Goal: Answer question/provide support: Share knowledge or assist other users

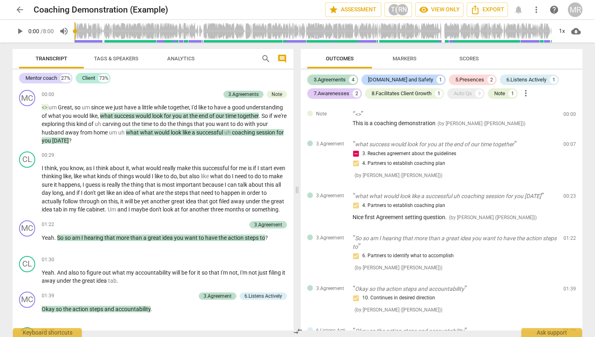
scroll to position [408, 0]
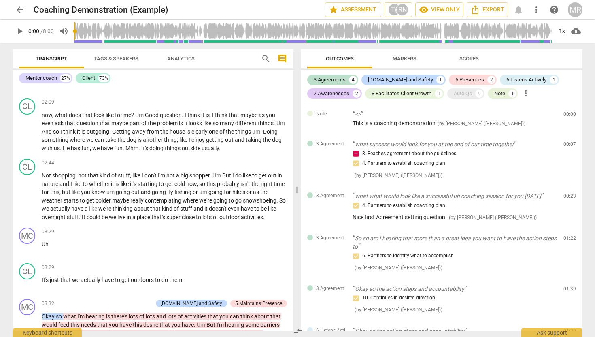
click at [20, 10] on span "arrow_back" at bounding box center [20, 10] width 10 height 10
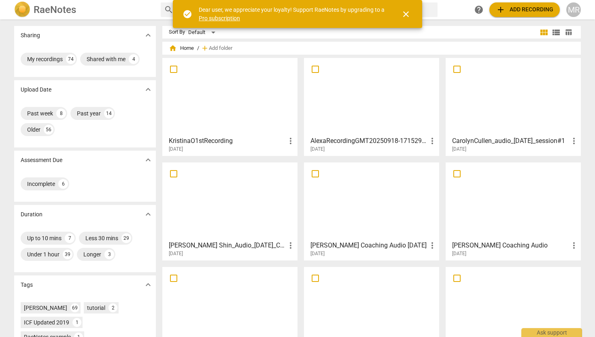
click at [353, 216] on div at bounding box center [372, 201] width 130 height 72
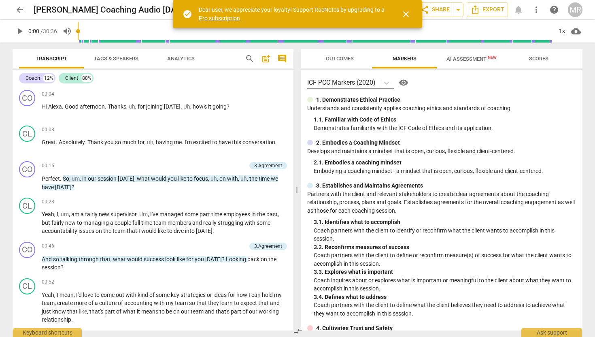
click at [351, 56] on span "Outcomes" at bounding box center [340, 58] width 28 height 6
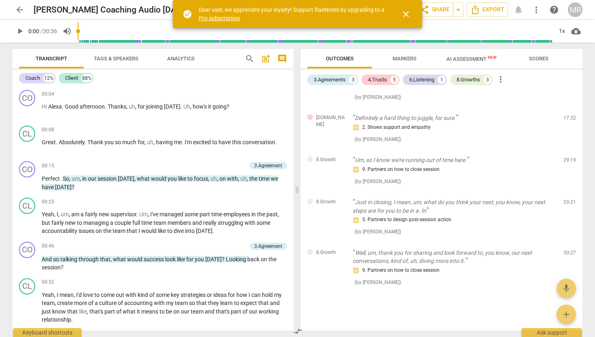
scroll to position [372, 0]
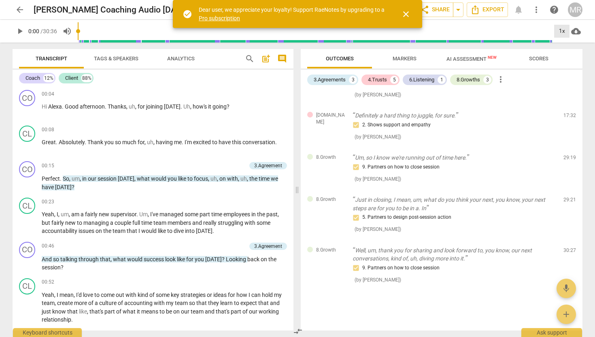
click at [563, 30] on div "1x" at bounding box center [561, 31] width 15 height 13
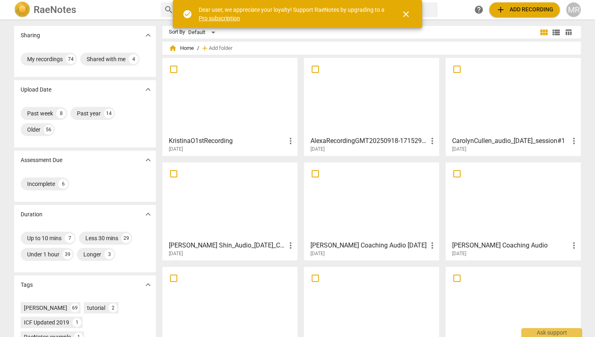
click at [339, 212] on div at bounding box center [372, 201] width 130 height 72
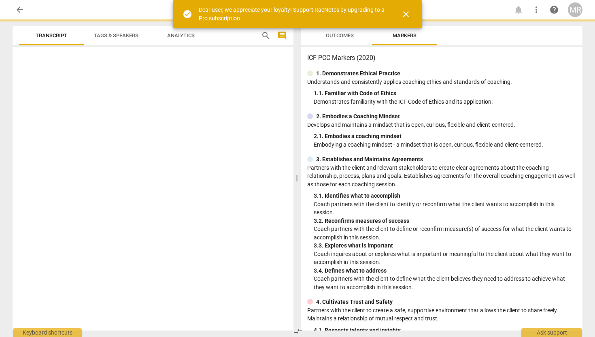
click at [339, 212] on p "Coach partners with the client to identify or reconfirm what the client wants t…" at bounding box center [445, 208] width 262 height 17
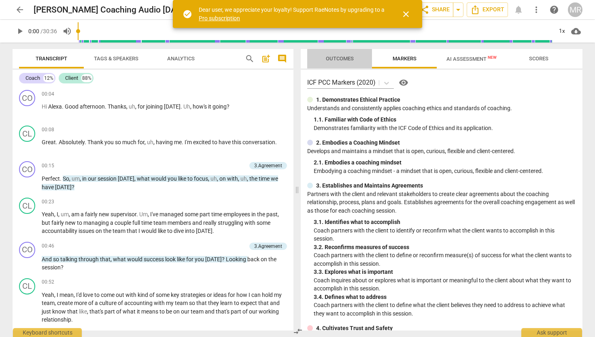
click at [333, 59] on span "Outcomes" at bounding box center [340, 58] width 28 height 6
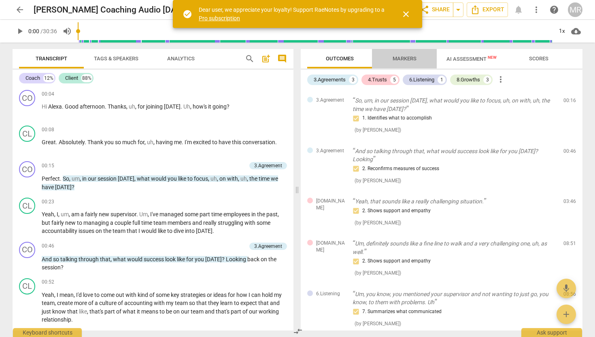
click at [407, 58] on span "Markers" at bounding box center [405, 58] width 24 height 6
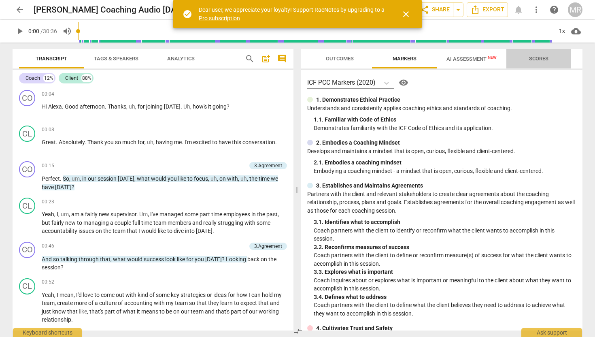
click at [540, 58] on span "Scores" at bounding box center [538, 58] width 19 height 6
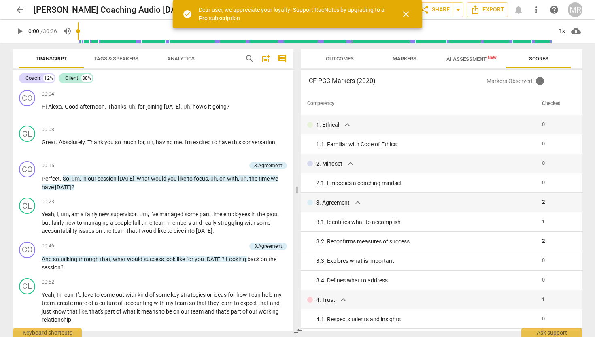
click at [473, 54] on span "AI Assessment New" at bounding box center [472, 59] width 70 height 12
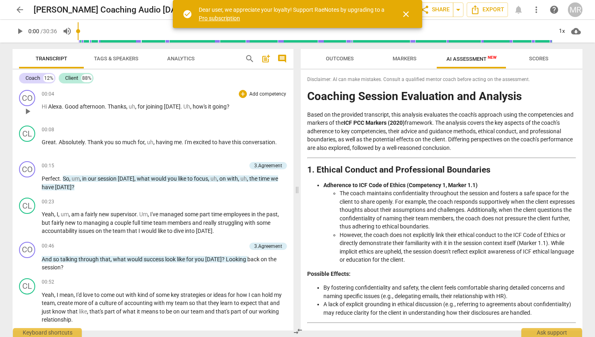
click at [25, 110] on span "play_arrow" at bounding box center [28, 111] width 10 height 10
click at [563, 28] on div "1x" at bounding box center [561, 31] width 15 height 13
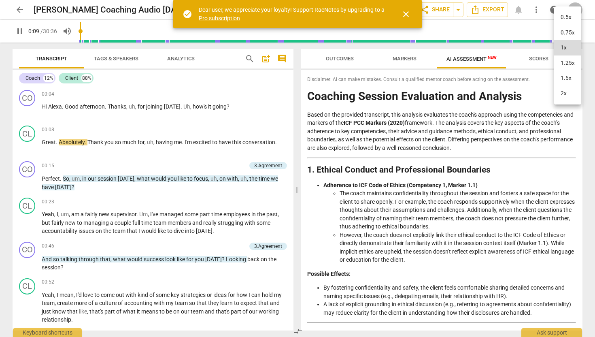
click at [566, 76] on li "1.5x" at bounding box center [567, 77] width 27 height 15
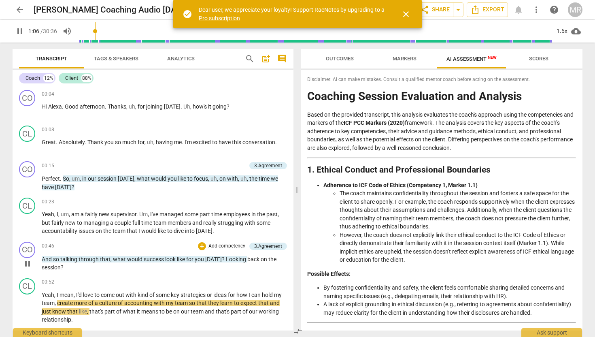
click at [27, 264] on span "pause" at bounding box center [28, 264] width 10 height 10
click at [533, 58] on span "Scores" at bounding box center [538, 58] width 19 height 6
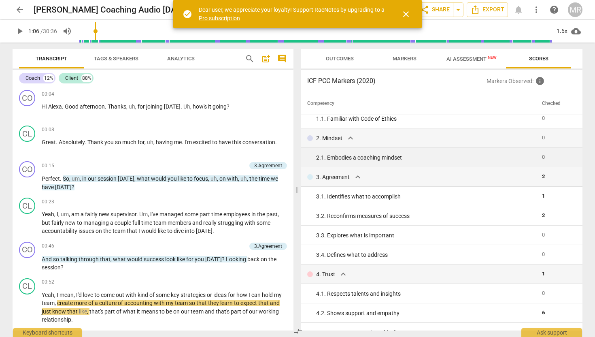
scroll to position [28, 0]
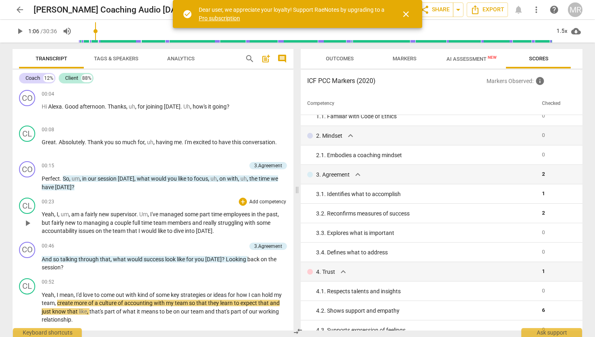
click at [28, 223] on span "play_arrow" at bounding box center [28, 223] width 10 height 10
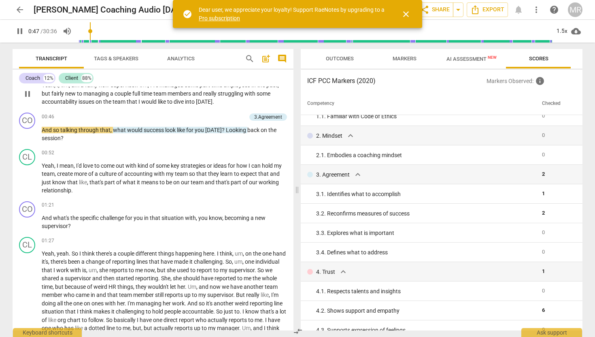
scroll to position [132, 0]
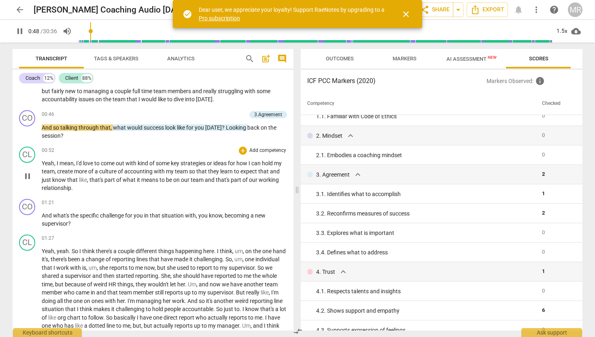
click at [25, 177] on span "pause" at bounding box center [28, 176] width 10 height 10
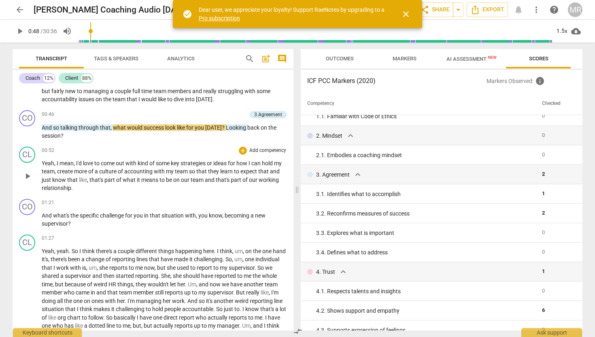
click at [25, 177] on span "play_arrow" at bounding box center [28, 176] width 10 height 10
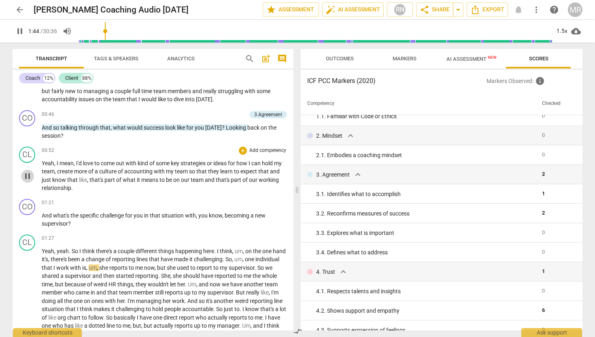
click at [26, 177] on span "pause" at bounding box center [28, 176] width 10 height 10
type input "105"
click at [239, 150] on div "+" at bounding box center [243, 150] width 8 height 8
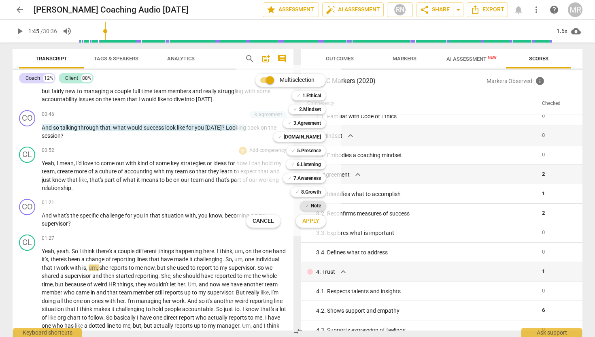
click at [312, 208] on b "Note" at bounding box center [316, 206] width 10 height 10
click at [309, 218] on span "Apply" at bounding box center [310, 221] width 17 height 8
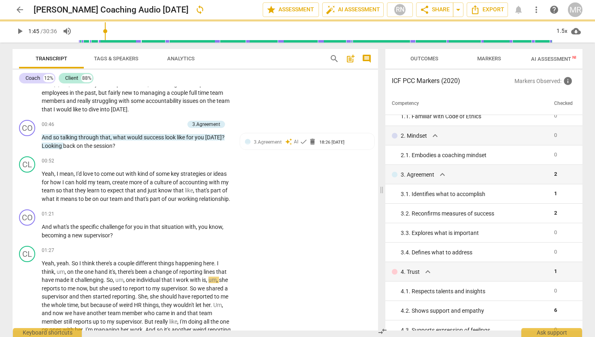
scroll to position [137, 0]
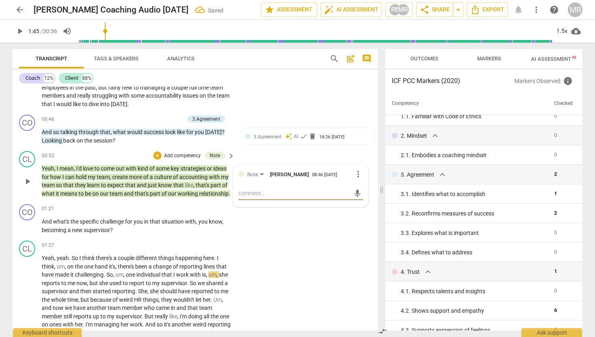
click at [265, 195] on textarea at bounding box center [294, 193] width 112 height 8
type textarea "G"
type textarea "Gr"
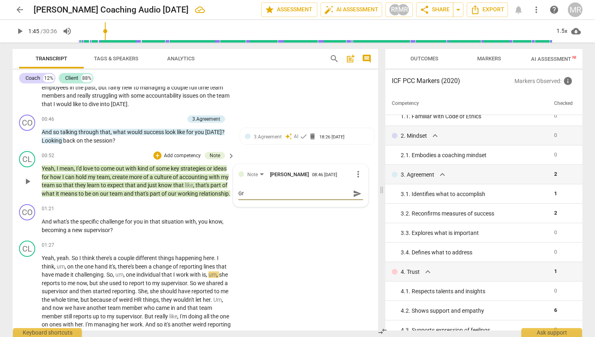
type textarea "Gre"
type textarea "Grea"
type textarea "Great"
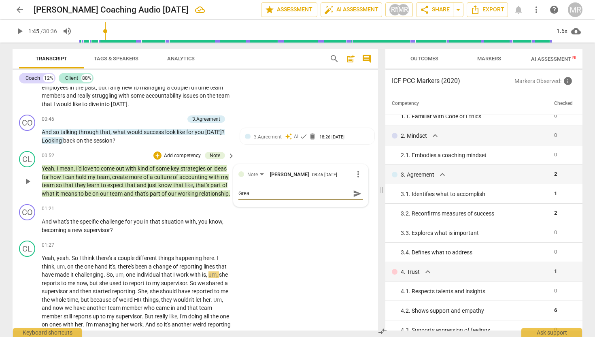
type textarea "Great"
type textarea "Great o"
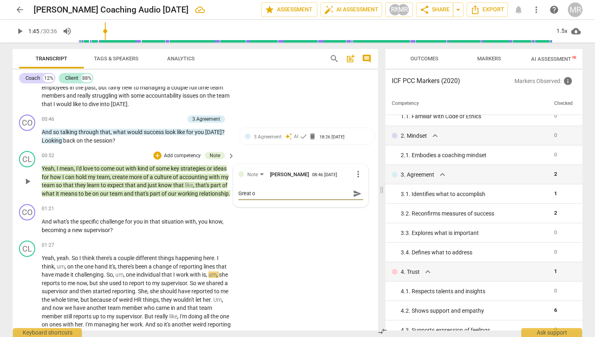
type textarea "Great op"
type textarea "Great opp"
type textarea "Great oppo"
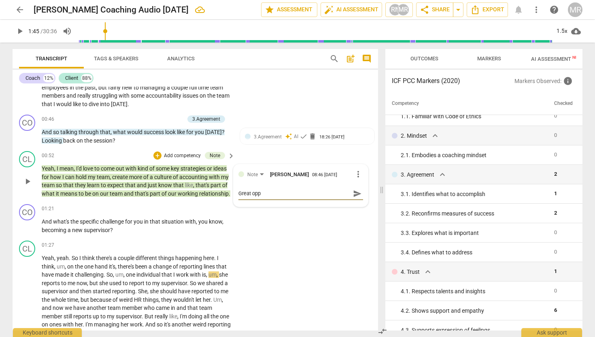
type textarea "Great oppo"
type textarea "Great oppor"
type textarea "Great opport"
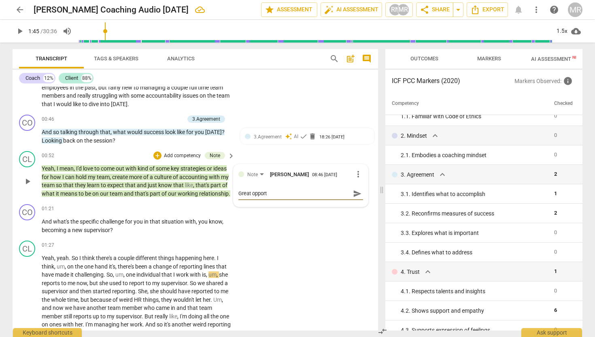
type textarea "Great opportu"
type textarea "Great opportun"
type textarea "Great opportuni"
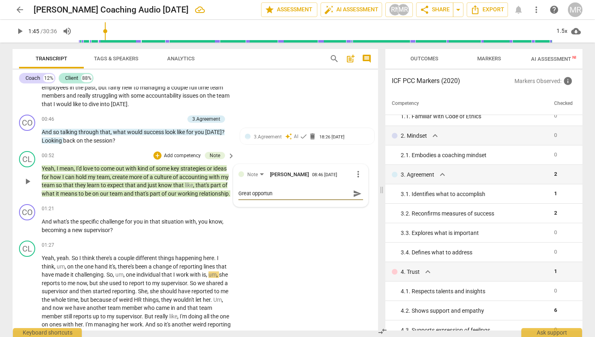
type textarea "Great opportuni"
type textarea "Great opportunit"
type textarea "Great opportunity"
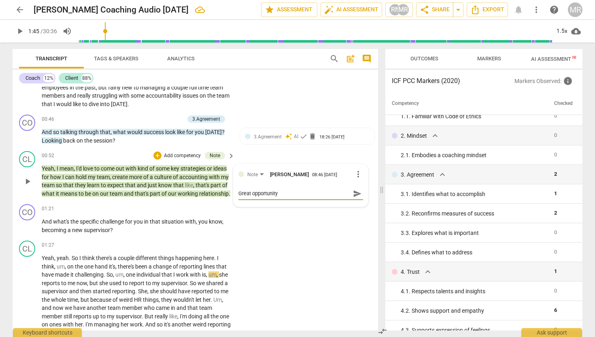
type textarea "Great opportunity"
type textarea "Great opportunity t"
type textarea "Great opportunity to"
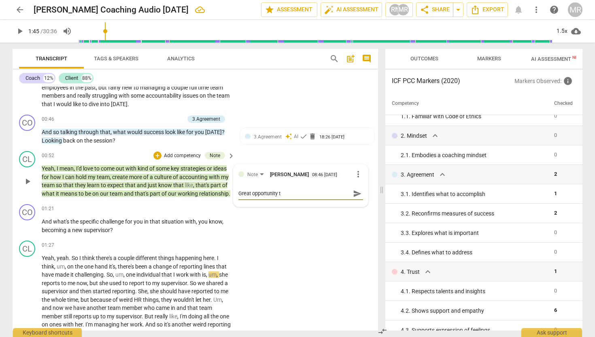
type textarea "Great opportunity to"
type textarea "Great opportunity to h"
type textarea "Great opportunity to hi"
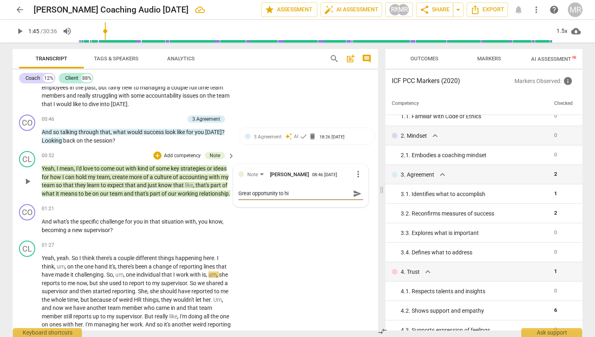
type textarea "Great opportunity to hig"
type textarea "Great opportunity to high"
type textarea "Great opportunity to highl"
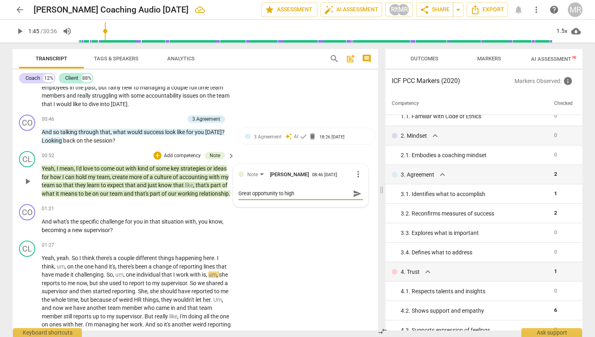
type textarea "Great opportunity to highl"
type textarea "Great opportunity to highli"
type textarea "Great opportunity to highlig"
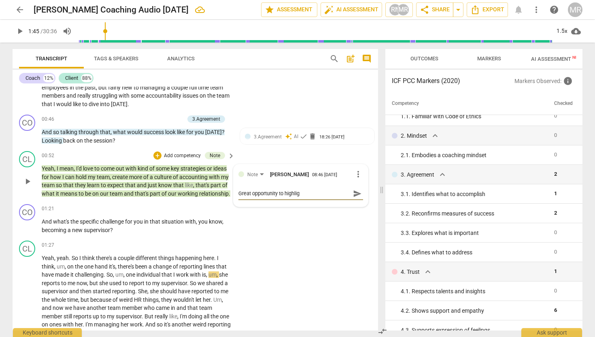
type textarea "Great opportunity to highligh"
type textarea "Great opportunity to highlight"
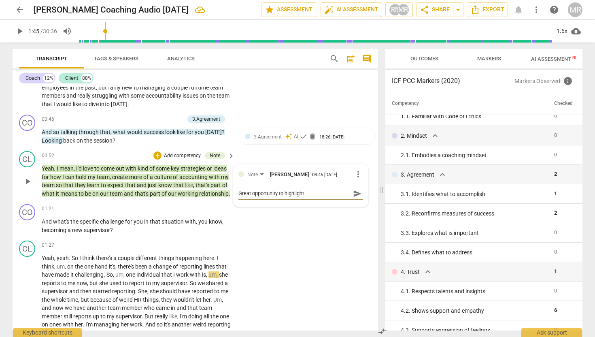
type textarea "Great opportunity to highlight"
type textarea "Great opportunity to highlight w"
type textarea "Great opportunity to highlight wh"
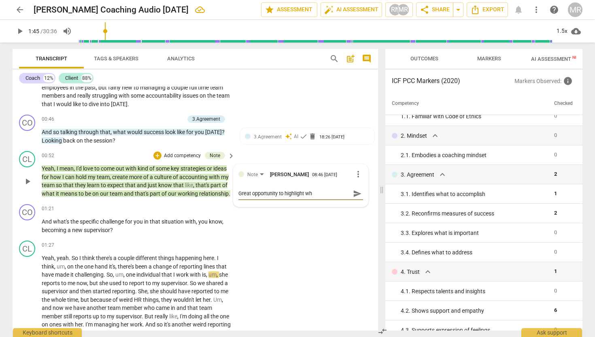
type textarea "Great opportunity to highlight wha"
type textarea "Great opportunity to highlight what"
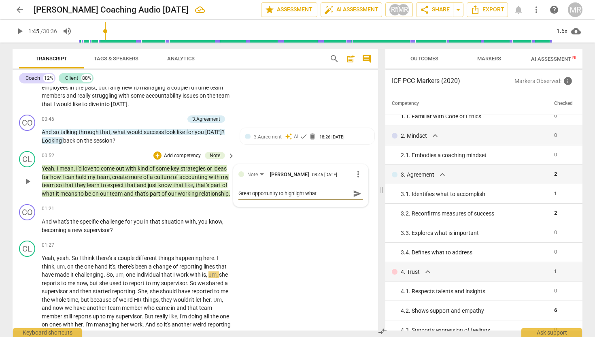
type textarea "Great opportunity to highlight what"
type textarea "Great opportunity to highlight what y"
type textarea "Great opportunity to highlight what yo"
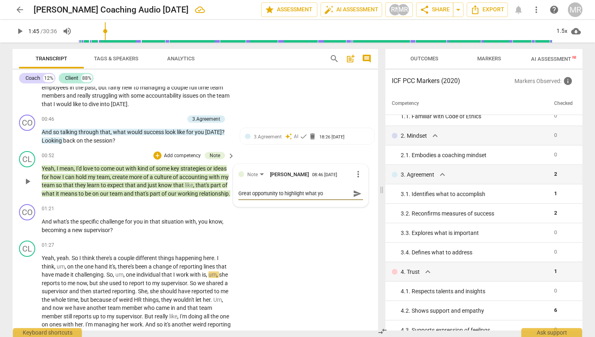
type textarea "Great opportunity to highlight what you"
type textarea "Great opportunity to highlight what you h"
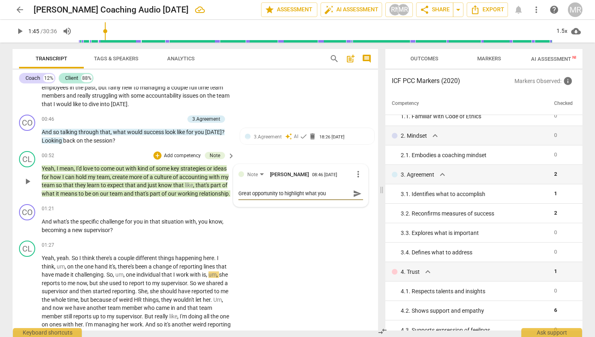
type textarea "Great opportunity to highlight what you h"
type textarea "Great opportunity to highlight what you he"
type textarea "Great opportunity to highlight what you hea"
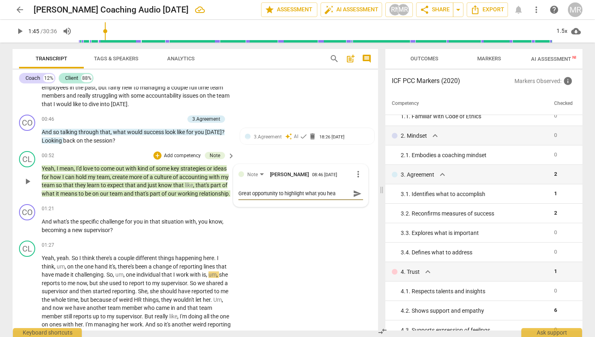
type textarea "Great opportunity to highlight what you hear"
type textarea "Great opportunity to highlight what you heard"
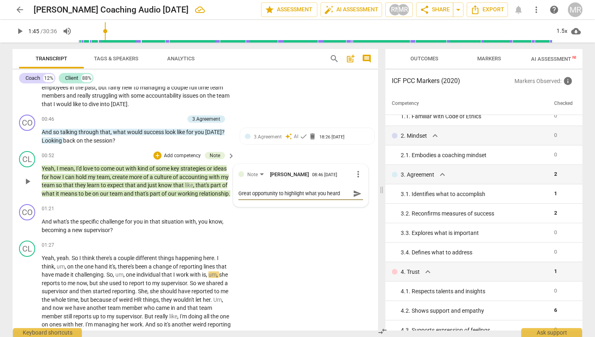
type textarea "Great opportunity to highlight what you heard"
type textarea "Great opportunity to highlight what you heard f"
type textarea "Great opportunity to highlight what you heard fo"
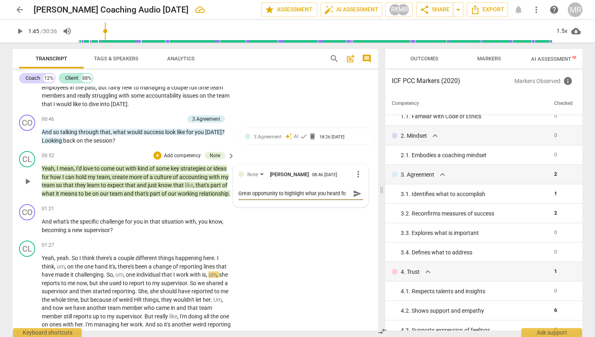
type textarea "Great opportunity to highlight what you heard for"
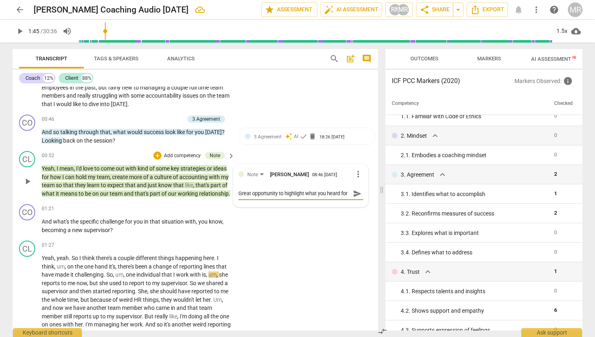
type textarea "Great opportunity to highlight what you heard for c"
type textarea "Great opportunity to highlight what you heard for cl"
type textarea "Great opportunity to highlight what you heard for cli"
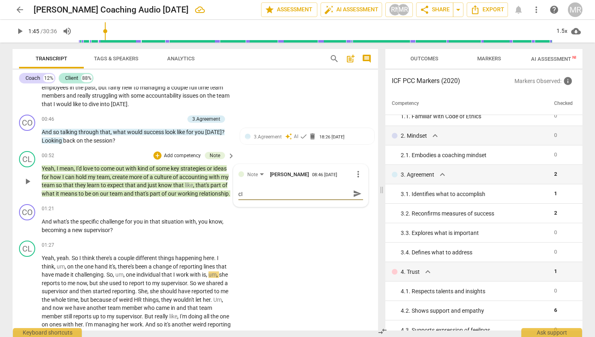
type textarea "Great opportunity to highlight what you heard for cli"
type textarea "Great opportunity to highlight what you heard for clie"
type textarea "Great opportunity to highlight what you heard for clien"
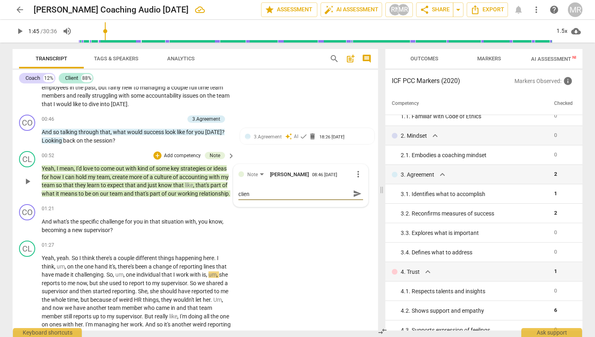
scroll to position [0, 0]
type textarea "Great opportunity to highlight what you heard for client"
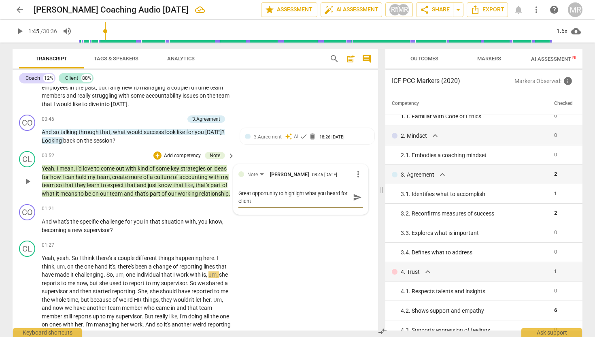
type textarea "Great opportunity to highlight what you heard for client t"
type textarea "Great opportunity to highlight what you heard for client to"
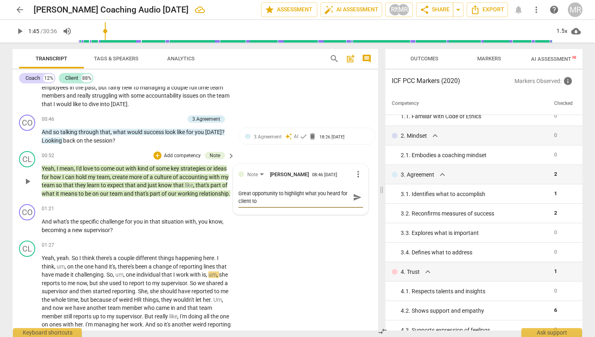
type textarea "Great opportunity to highlight what you heard for client to"
type textarea "Great opportunity to highlight what you heard for client to h"
type textarea "Great opportunity to highlight what you heard for client to he"
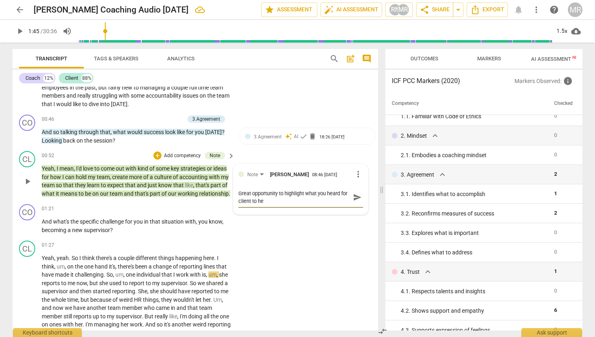
type textarea "Great opportunity to highlight what you heard for client to hea"
type textarea "Great opportunity to highlight what you heard for client to hear"
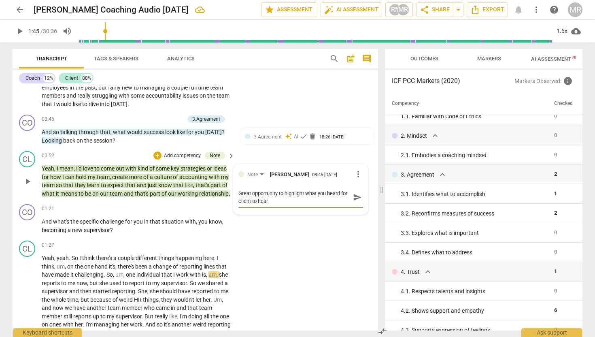
type textarea "Great opportunity to highlight what you heard for client to hear"
type textarea "Great opportunity to highlight what you heard for client to hear b"
type textarea "Great opportunity to highlight what you heard for client to hear ba"
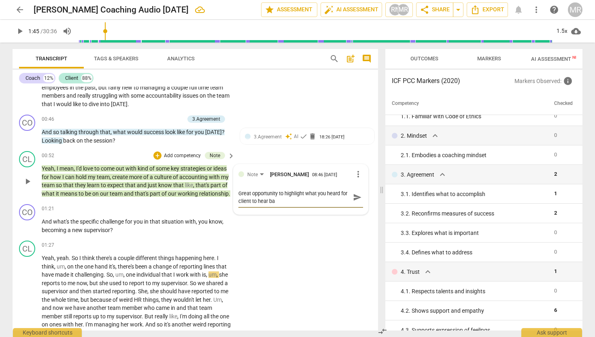
type textarea "Great opportunity to highlight what you heard for client to hear bac"
type textarea "Great opportunity to highlight what you heard for client to hear ba"
type textarea "Great opportunity to highlight what you heard for client to hear b"
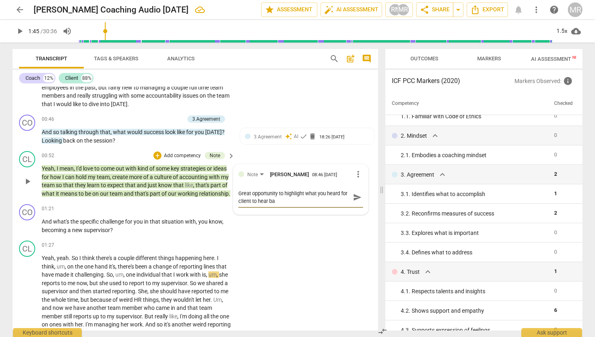
type textarea "Great opportunity to highlight what you heard for client to hear b"
type textarea "Great opportunity to highlight what you heard for client to hear"
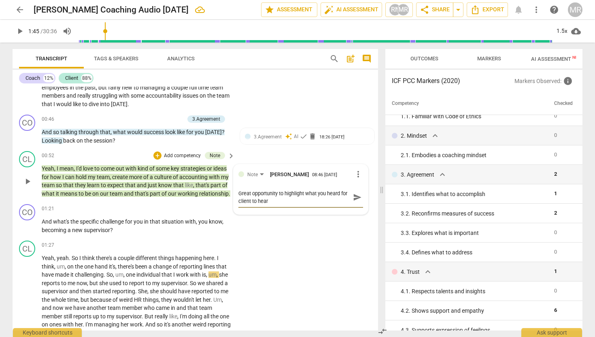
type textarea "Great opportunity to highlight what you heard for client to hea"
type textarea "Great opportunity to highlight what you heard for client to he"
type textarea "Great opportunity to highlight what you heard for client to h"
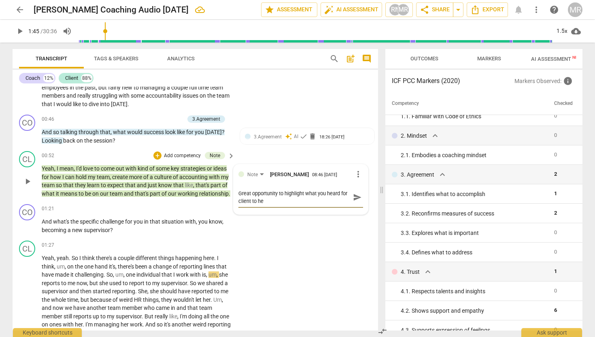
type textarea "Great opportunity to highlight what you heard for client to h"
type textarea "Great opportunity to highlight what you heard for client to"
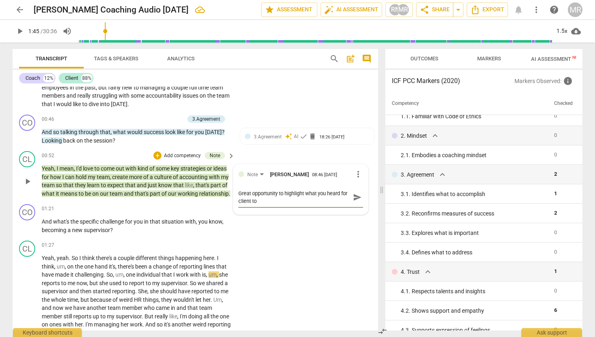
type textarea "Great opportunity to highlight what you heard for client t"
type textarea "Great opportunity to highlight what you heard for client"
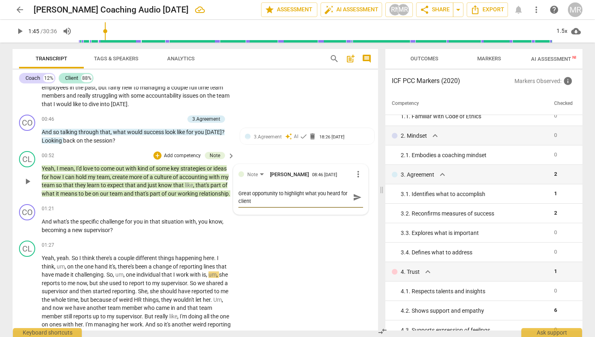
type textarea "Great opportunity to highlight what you heard for client"
type textarea "Great opportunity to highlight what you heard for clien"
type textarea "Great opportunity to highlight what you heard for clie"
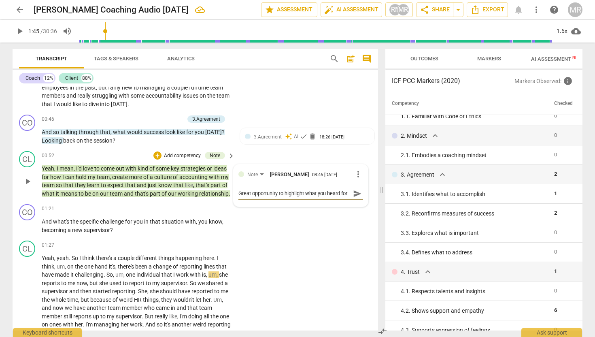
scroll to position [7, 0]
type textarea "Great opportunity to highlight what you heard for cli"
type textarea "Great opportunity to highlight what you heard for cl"
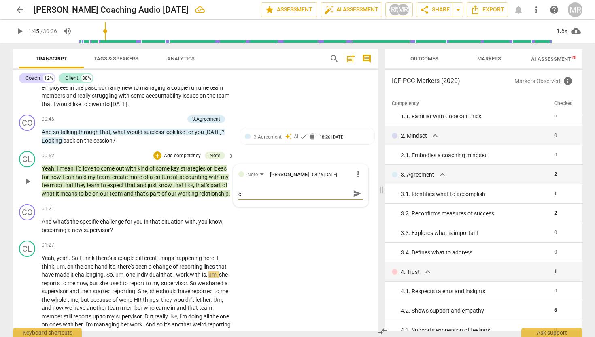
type textarea "Great opportunity to highlight what you heard for c"
drag, startPoint x: 304, startPoint y: 193, endPoint x: 288, endPoint y: 193, distance: 15.8
click at [288, 193] on textarea "Great opportunity to highlight what you heard for c" at bounding box center [294, 193] width 112 height 8
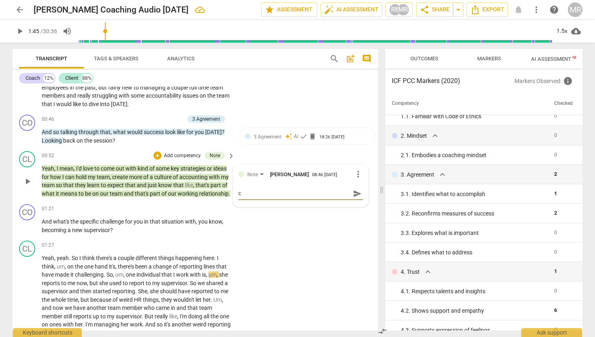
scroll to position [0, 0]
click at [305, 192] on textarea "Great opportunity to highlight what you heard for c" at bounding box center [294, 193] width 112 height 8
drag, startPoint x: 304, startPoint y: 192, endPoint x: 284, endPoint y: 193, distance: 20.3
click at [284, 193] on textarea "Great opportunity to highlight what you heard for c" at bounding box center [294, 193] width 112 height 8
type textarea "Great opportunity to swhat you heard for c"
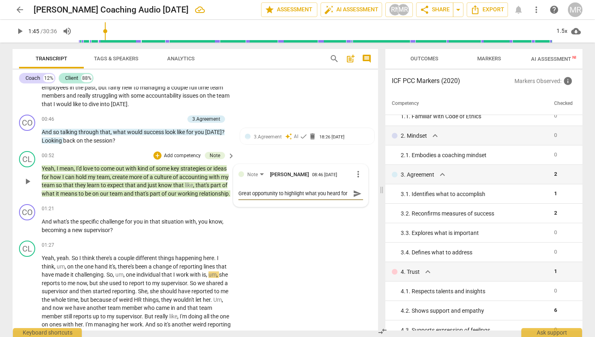
type textarea "Great opportunity to swhat you heard for c"
type textarea "Great opportunity to suwhat you heard for c"
type textarea "Great opportunity to sumwhat you heard for c"
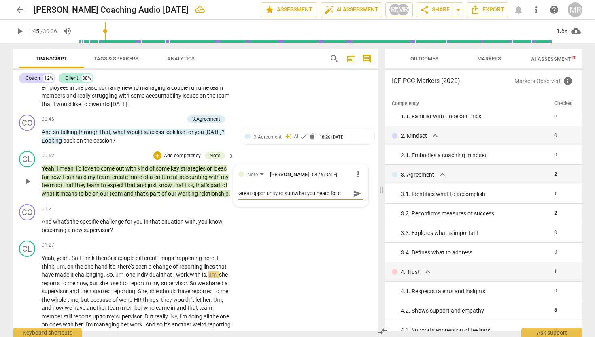
type textarea "Great opportunity to summwhat you heard for c"
type textarea "Great opportunity to summawhat you heard for c"
type textarea "Great opportunity to summarwhat you heard for c"
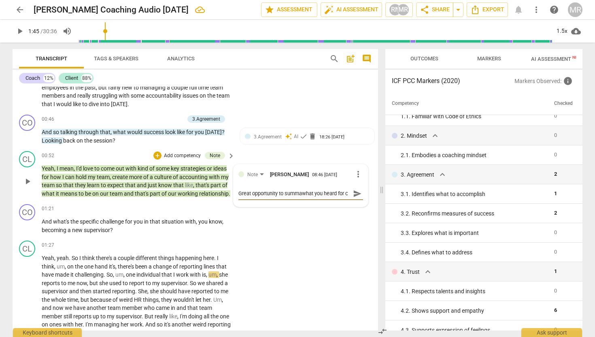
type textarea "Great opportunity to summarwhat you heard for c"
type textarea "Great opportunity to summariwhat you heard for c"
type textarea "Great opportunity to summarizwhat you heard for c"
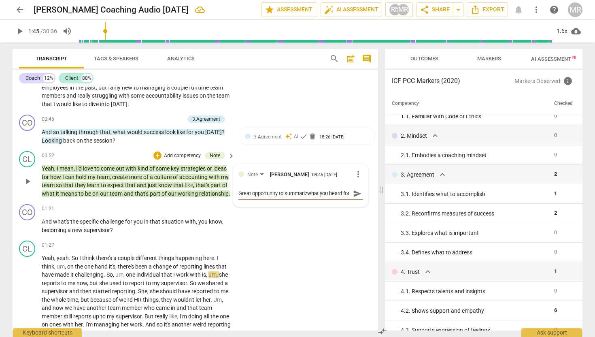
type textarea "Great opportunity to summarizewhat you heard for c"
type textarea "Great opportunity to summarize what you heard for c"
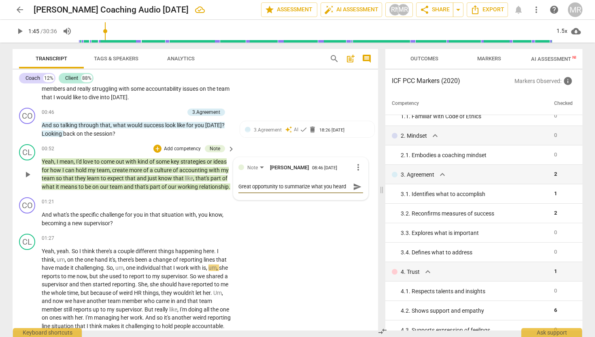
scroll to position [147, 0]
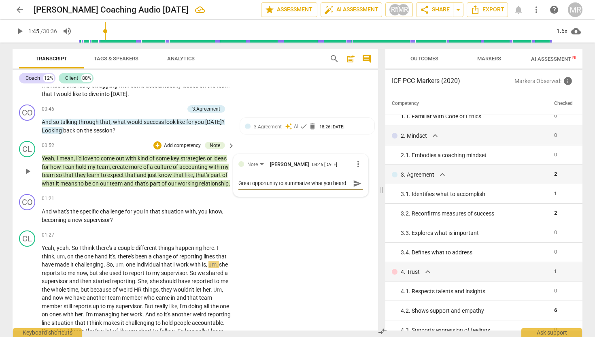
click at [288, 185] on textarea "Great opportunity to summarize what you heard for c" at bounding box center [294, 183] width 112 height 8
click at [333, 184] on textarea "Great opportunity to summarize what you heard for c" at bounding box center [294, 183] width 112 height 8
type textarea "Great opportunity to summarize what you heard for c"
click at [270, 189] on textarea "Great opportunity to summarize what you heard for c" at bounding box center [294, 186] width 112 height 15
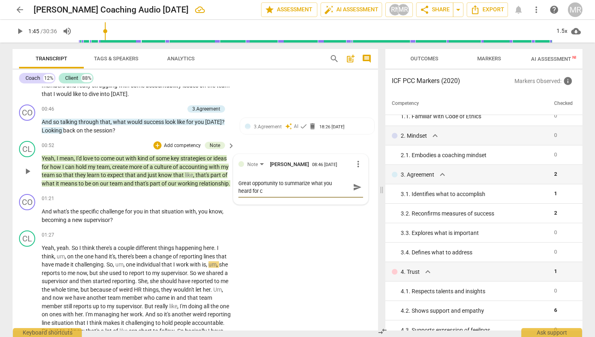
type textarea "Great opportunity to summarize what you heard for"
type textarea "Great opportunity to summarize what you heard fo"
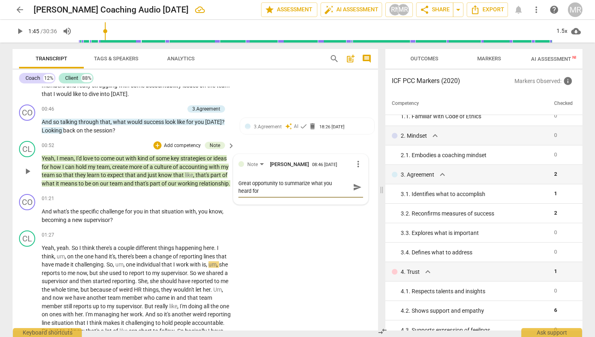
type textarea "Great opportunity to summarize what you heard fo"
type textarea "Great opportunity to summarize what you heard f"
type textarea "Great opportunity to summarize what you heard"
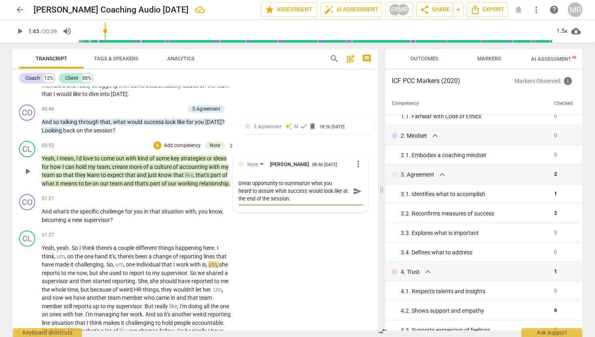
click at [353, 193] on span "send" at bounding box center [357, 191] width 9 height 9
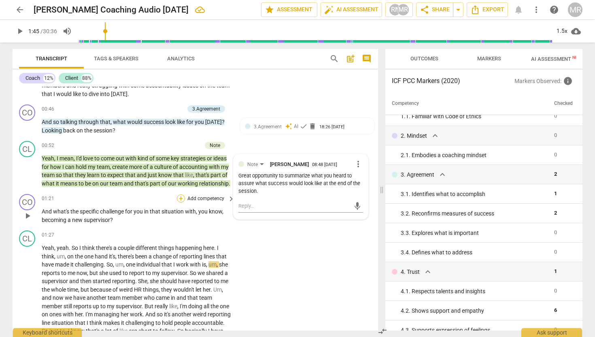
click at [181, 202] on div "+" at bounding box center [181, 198] width 8 height 8
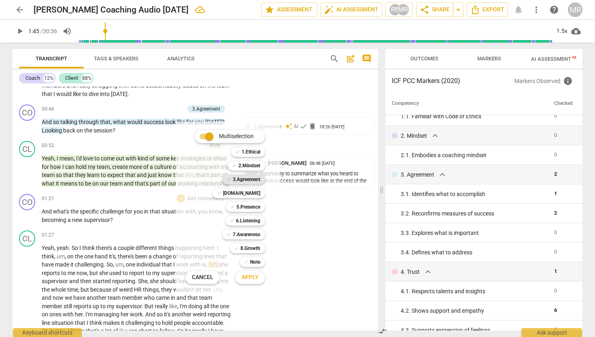
click at [256, 178] on b "3.Agreement" at bounding box center [247, 179] width 28 height 10
click at [248, 273] on span "Apply" at bounding box center [250, 277] width 17 height 8
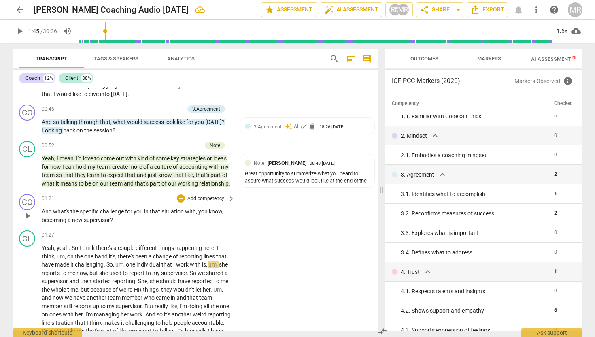
click at [207, 223] on p "And what's the specific challenge for you in that situation with , you know , b…" at bounding box center [136, 215] width 189 height 17
click at [187, 202] on p "Add competency" at bounding box center [206, 198] width 38 height 7
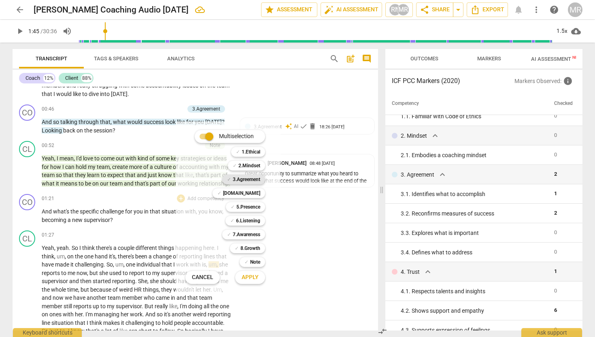
click at [251, 181] on b "3.Agreement" at bounding box center [247, 179] width 28 height 10
click at [248, 276] on span "Apply" at bounding box center [250, 277] width 17 height 8
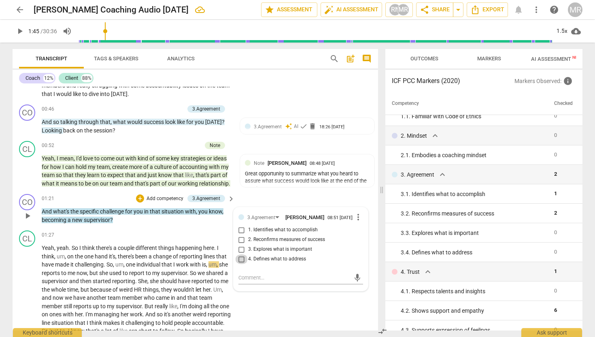
click at [241, 264] on input "4. Defines what to address" at bounding box center [241, 259] width 13 height 10
click at [256, 281] on textarea at bounding box center [294, 278] width 112 height 8
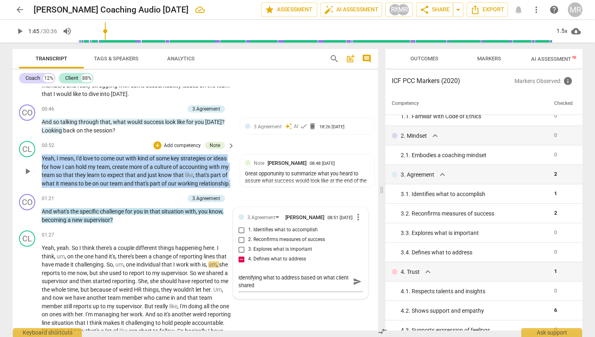
drag, startPoint x: 95, startPoint y: 191, endPoint x: 38, endPoint y: 160, distance: 64.6
click at [38, 160] on div "CL play_arrow pause 00:52 + Add competency Note keyboard_arrow_right Yeah , I m…" at bounding box center [195, 164] width 365 height 53
copy p "Yeah , I mean , I'd love to come out with kind of some key strategies or ideas …"
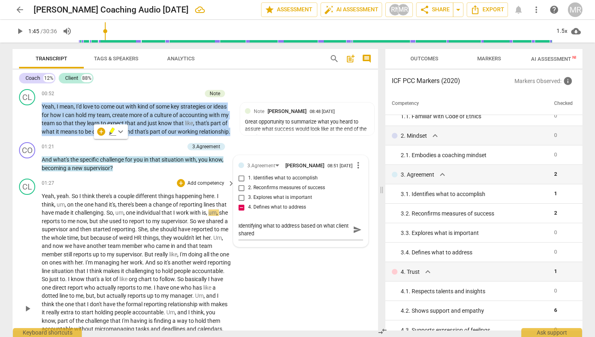
scroll to position [196, 0]
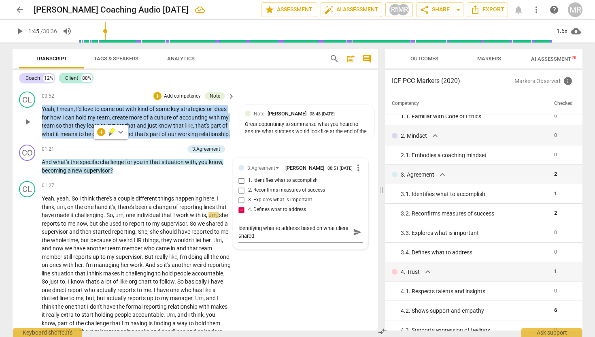
click at [27, 122] on span "play_arrow" at bounding box center [28, 122] width 10 height 10
click at [27, 123] on span "pause" at bounding box center [28, 122] width 10 height 10
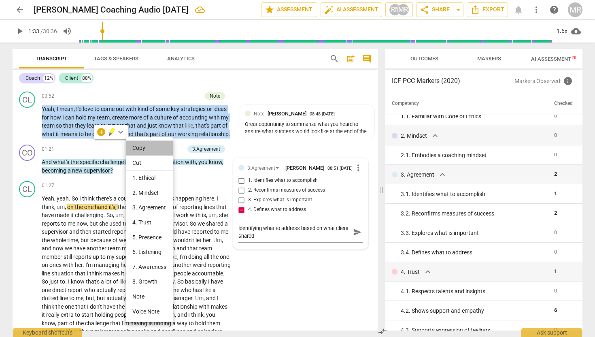
click at [140, 147] on li "Copy" at bounding box center [149, 147] width 47 height 15
copy p "Yeah , I mean , I'd love to come out with kind of some key strategies or ideas …"
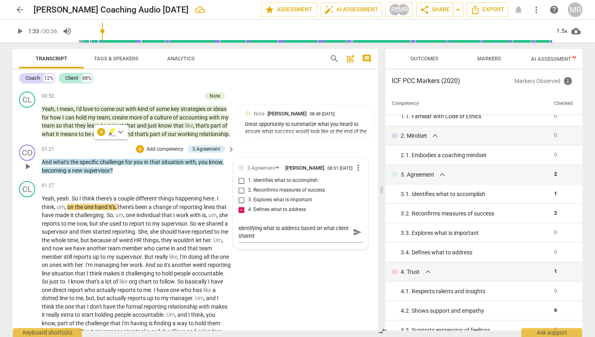
click at [48, 165] on span "And" at bounding box center [47, 162] width 11 height 6
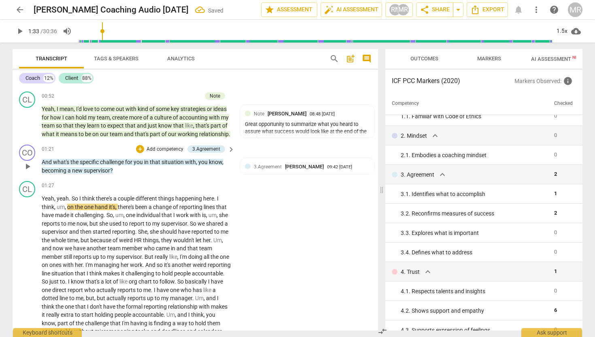
drag, startPoint x: 43, startPoint y: 170, endPoint x: 56, endPoint y: 171, distance: 12.6
click at [56, 171] on p "And what's the specific challenge for you in that situation with , you know , b…" at bounding box center [136, 166] width 189 height 17
drag, startPoint x: 115, startPoint y: 179, endPoint x: 42, endPoint y: 168, distance: 73.7
click at [42, 168] on p "And what's the specific challenge for you in that situation with , you know , b…" at bounding box center [136, 166] width 189 height 17
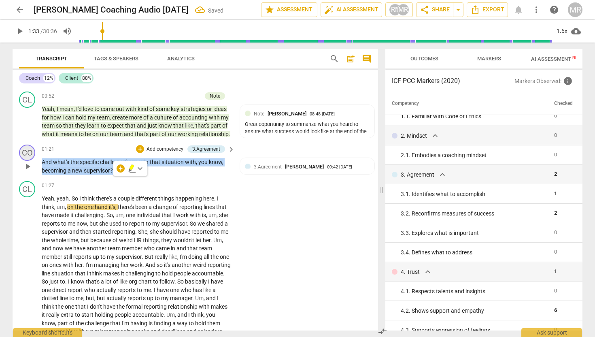
copy p "And what's the specific challenge for you in that situation with , you know , b…"
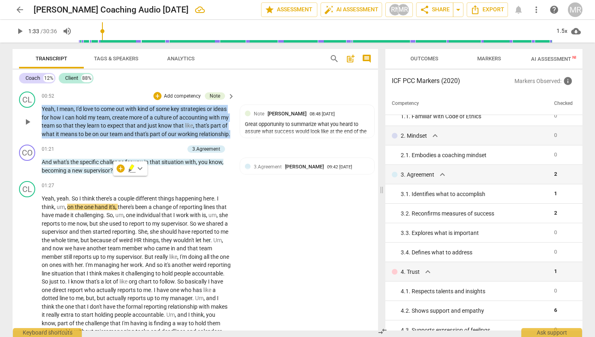
drag, startPoint x: 94, startPoint y: 142, endPoint x: 41, endPoint y: 110, distance: 61.8
click at [41, 110] on div "CL play_arrow pause 00:52 + Add competency Note keyboard_arrow_right Yeah , I m…" at bounding box center [195, 114] width 365 height 53
copy p "Yeah , I mean , I'd love to come out with kind of some key strategies or ideas …"
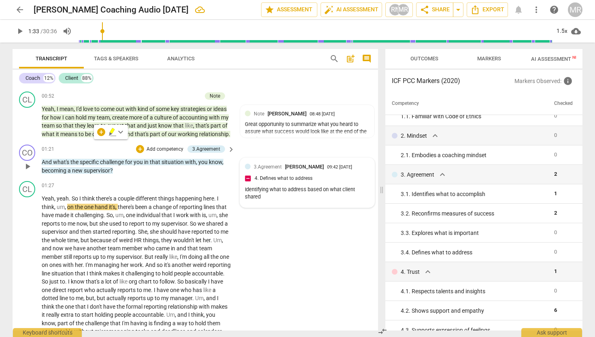
click at [265, 201] on div "Identifying what to address based on what client shared" at bounding box center [307, 193] width 125 height 15
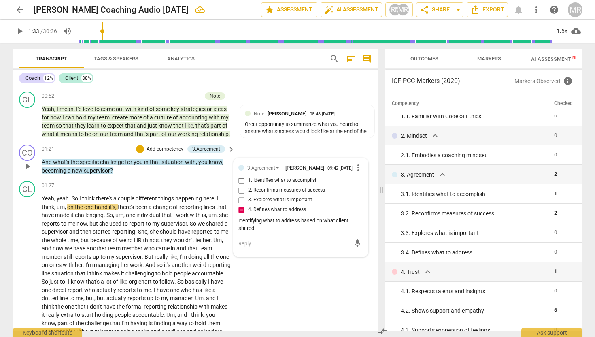
click at [254, 232] on div "Identifying what to address based on what client shared" at bounding box center [300, 224] width 125 height 15
click at [251, 232] on div "Identifying what to address based on what client shared" at bounding box center [300, 224] width 125 height 15
click at [244, 247] on textarea at bounding box center [294, 244] width 112 height 8
paste textarea "“When you picture creating that ‘culture of accountability,’ what part feels to…"
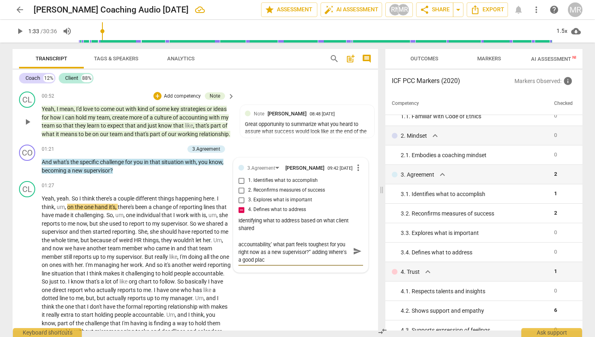
scroll to position [0, 0]
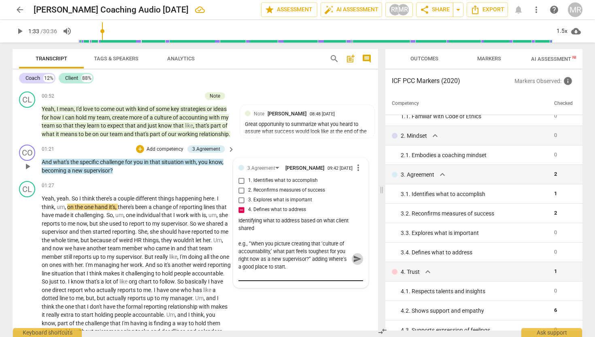
click at [353, 263] on span "send" at bounding box center [357, 258] width 9 height 9
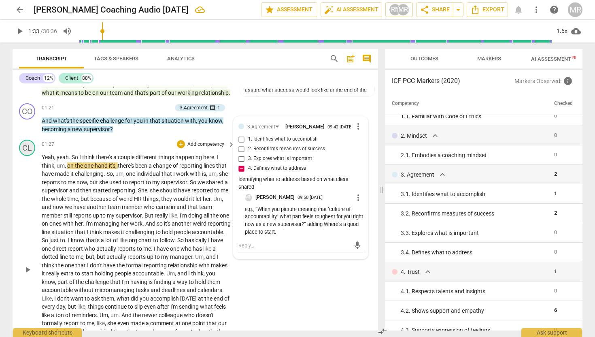
scroll to position [258, 0]
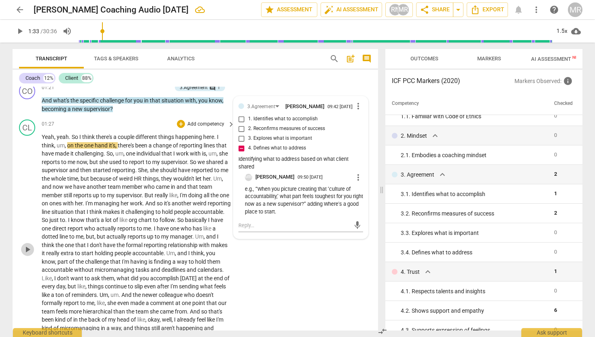
click at [25, 254] on span "play_arrow" at bounding box center [28, 249] width 10 height 10
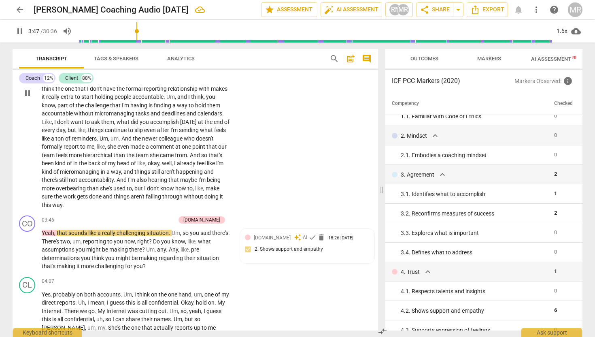
scroll to position [418, 0]
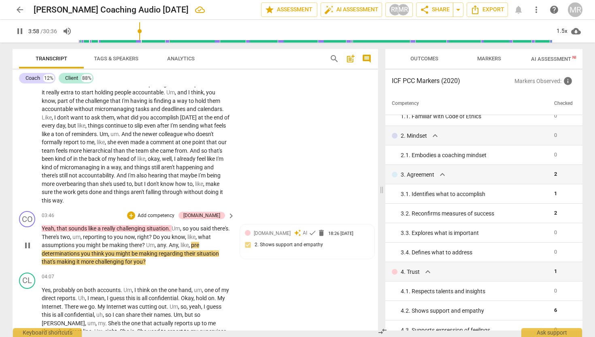
click at [27, 250] on span "pause" at bounding box center [28, 245] width 10 height 10
click at [131, 265] on span "for" at bounding box center [129, 261] width 8 height 6
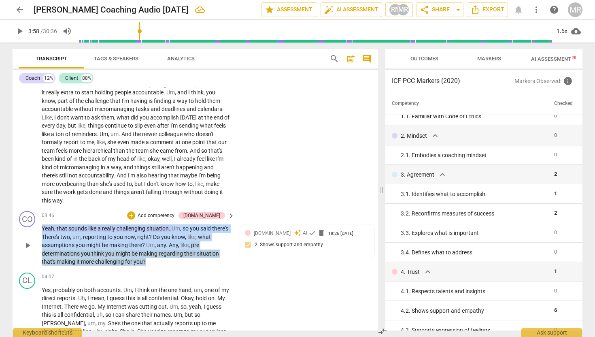
drag, startPoint x: 148, startPoint y: 271, endPoint x: 38, endPoint y: 237, distance: 115.6
click at [38, 237] on div "CO play_arrow pause 03:46 + Add competency [DOMAIN_NAME] keyboard_arrow_right Y…" at bounding box center [195, 239] width 365 height 62
copy p "Yeah , that sounds like a really challenging situation . Um , so you said there…"
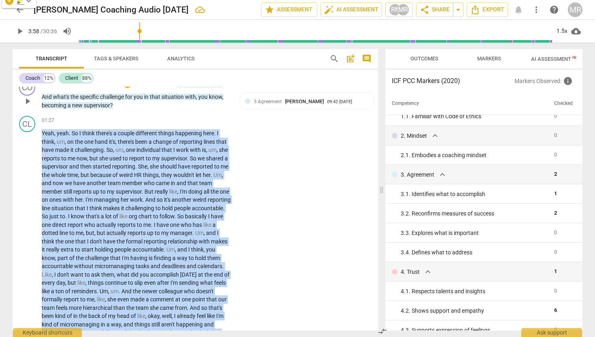
scroll to position [233, 0]
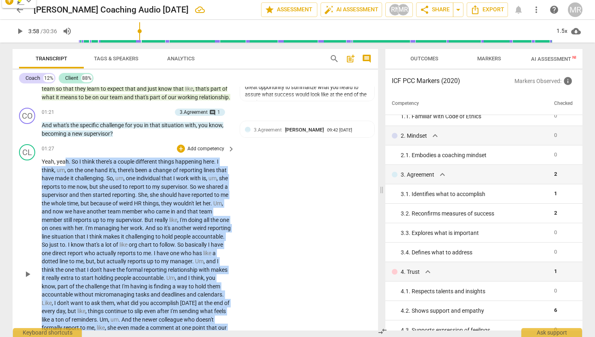
drag, startPoint x: 142, startPoint y: 208, endPoint x: 65, endPoint y: 173, distance: 84.6
click at [65, 173] on p "Yeah , yeah . So I think there's a couple different things happening here . I t…" at bounding box center [136, 273] width 189 height 232
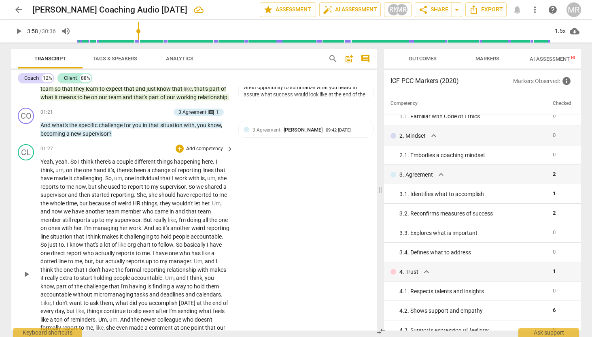
click at [65, 173] on span "," at bounding box center [65, 170] width 2 height 6
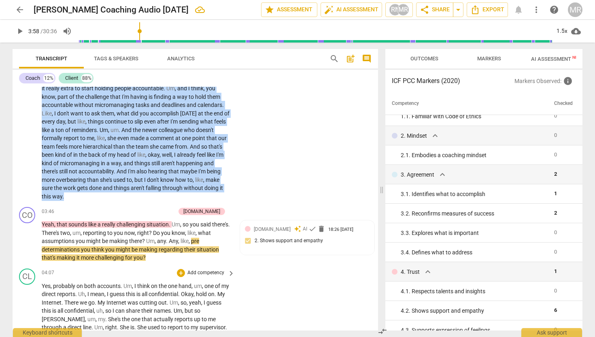
scroll to position [440, 0]
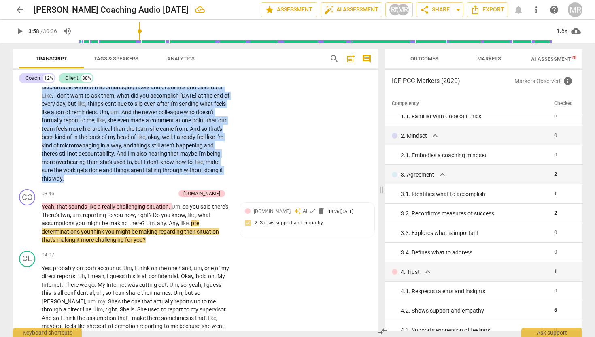
drag, startPoint x: 42, startPoint y: 169, endPoint x: 142, endPoint y: 186, distance: 101.7
click at [142, 183] on p "Yeah , yeah . So I think there's a couple different things happening here . I t…" at bounding box center [136, 66] width 189 height 232
copy p "Yeah , yeah . So I think there's a couple different things happening here . I t…"
click at [175, 197] on p "Add competency" at bounding box center [156, 193] width 38 height 7
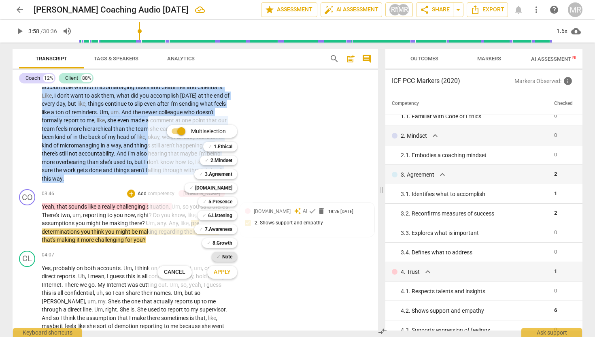
click at [227, 259] on b "Note" at bounding box center [227, 257] width 10 height 10
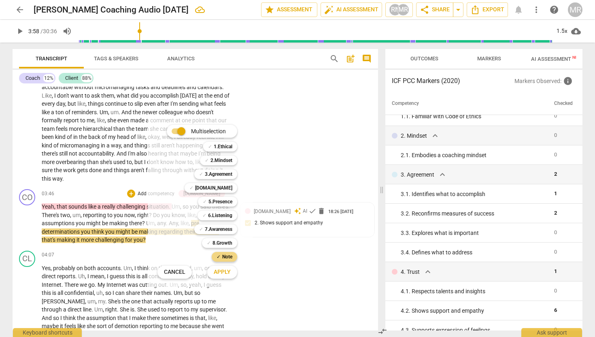
click at [227, 272] on span "Apply" at bounding box center [222, 272] width 17 height 8
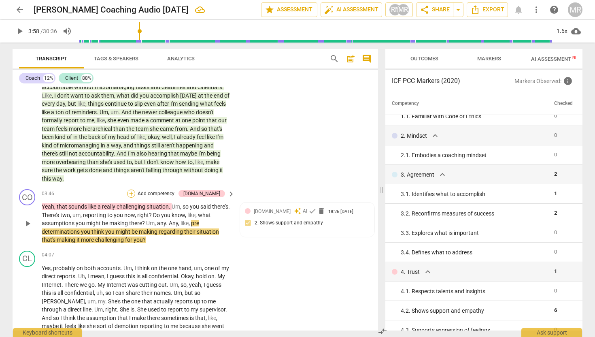
click at [135, 197] on div "+" at bounding box center [131, 193] width 8 height 8
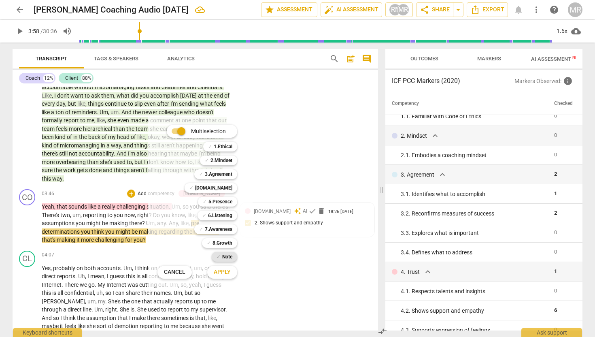
click at [227, 255] on b "Note" at bounding box center [227, 257] width 10 height 10
click at [225, 271] on span "Apply" at bounding box center [222, 272] width 17 height 8
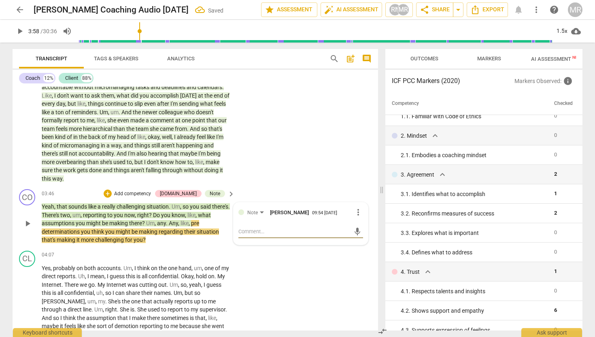
click at [254, 235] on textarea at bounding box center [294, 231] width 112 height 8
paste textarea "“You mentioned wanting accountability without feeling like you’re micromanaging…"
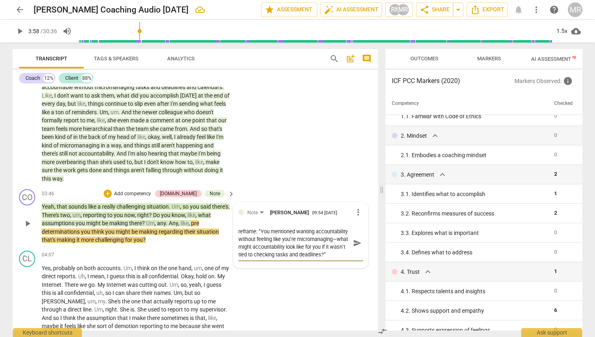
click at [277, 248] on textarea "reframe: “You mentioned wanting accountability without feeling like you’re micr…" at bounding box center [294, 242] width 112 height 31
click at [238, 238] on textarea "reframe: “You mentioned wanting accountability without feeling like you’re micr…" at bounding box center [294, 242] width 112 height 31
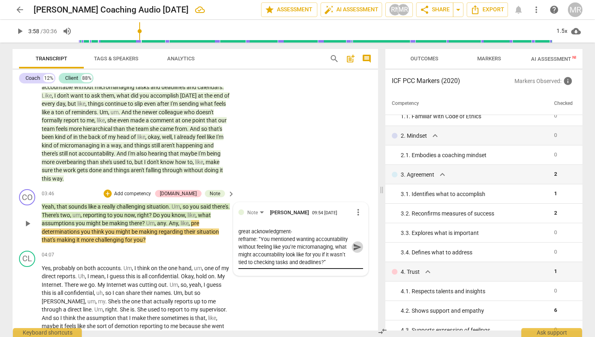
click at [353, 251] on span "send" at bounding box center [357, 246] width 9 height 9
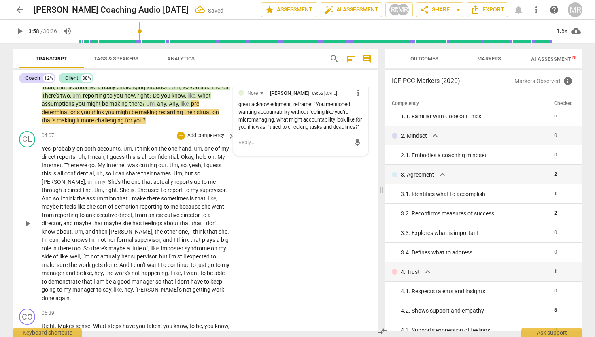
scroll to position [561, 0]
click at [26, 222] on span "play_arrow" at bounding box center [28, 223] width 10 height 10
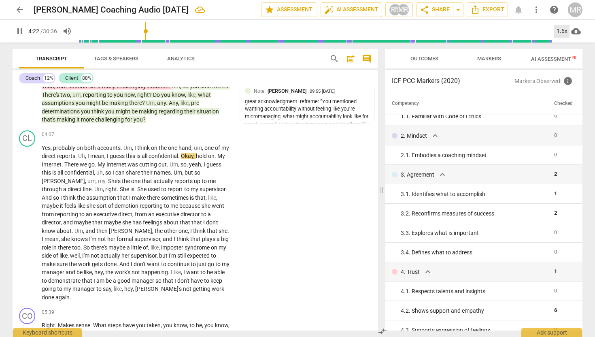
click at [563, 30] on div "1.5x" at bounding box center [561, 31] width 15 height 13
click at [562, 91] on li "2x" at bounding box center [567, 93] width 27 height 15
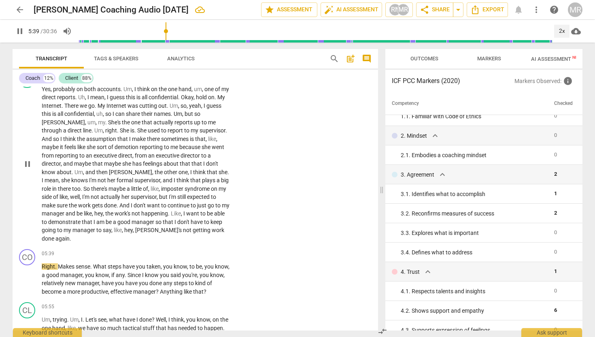
scroll to position [620, 0]
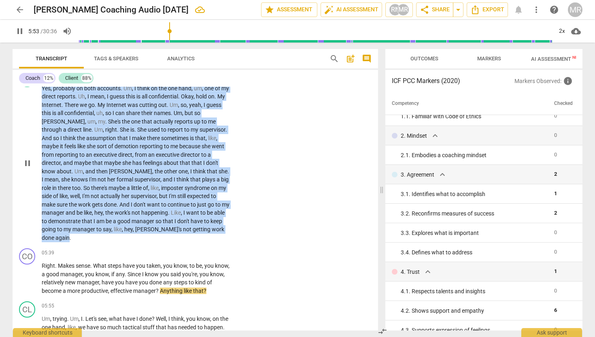
drag, startPoint x: 193, startPoint y: 239, endPoint x: 42, endPoint y: 99, distance: 205.9
click at [42, 99] on p "Yes , probably on both accounts . Um , I think on the one hand , um , one of my…" at bounding box center [136, 163] width 189 height 158
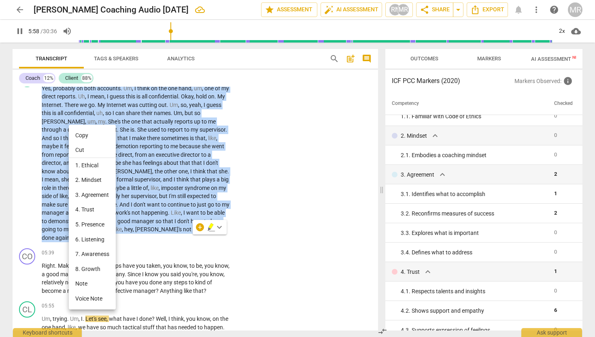
click at [90, 137] on li "Copy" at bounding box center [92, 135] width 47 height 15
copy p "Yes , probably on both accounts . Um , I think on the one hand , um , one of my…"
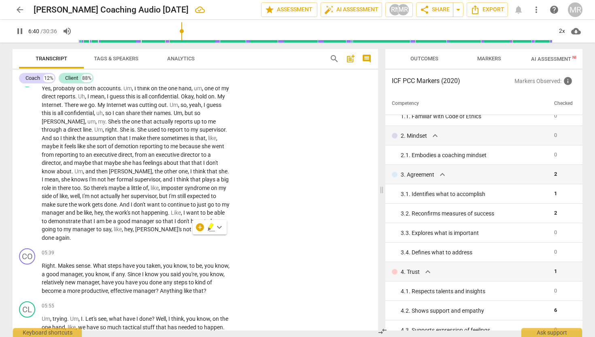
scroll to position [865, 0]
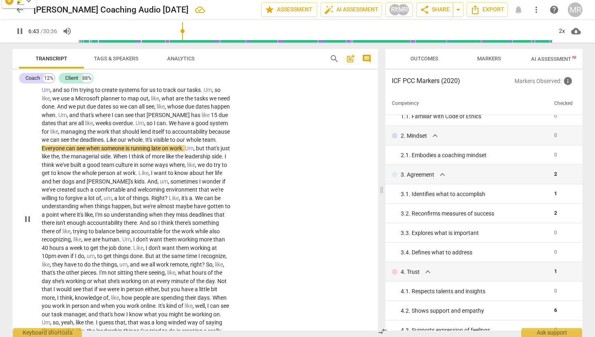
click at [28, 225] on button "pause" at bounding box center [27, 218] width 13 height 13
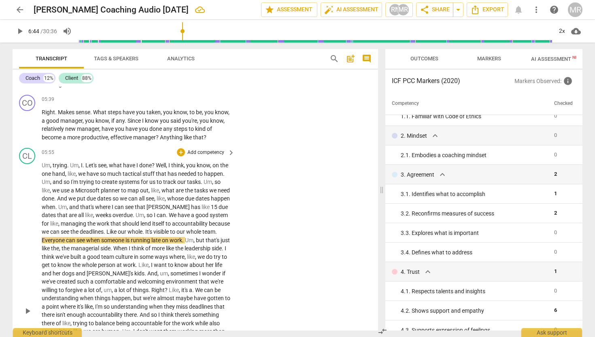
scroll to position [773, 0]
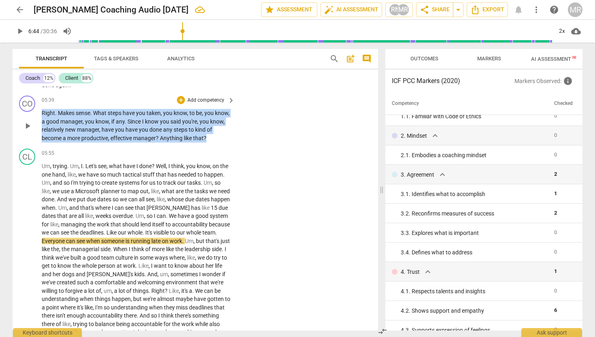
drag, startPoint x: 42, startPoint y: 113, endPoint x: 224, endPoint y: 142, distance: 184.8
click at [224, 142] on div "CO play_arrow pause 05:39 + Add competency keyboard_arrow_right Right . Makes s…" at bounding box center [195, 118] width 365 height 53
copy p "Right . Makes sense . What steps have you taken , you know , to be , you know ,…"
click at [227, 127] on icon "button" at bounding box center [226, 128] width 8 height 10
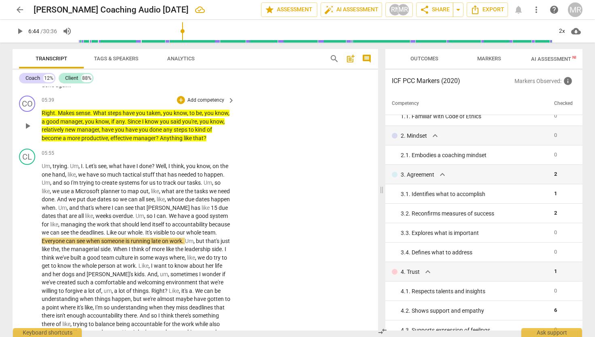
click at [187, 100] on p "Add competency" at bounding box center [206, 100] width 38 height 7
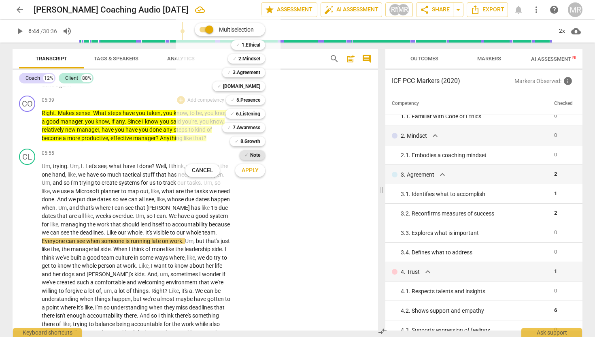
click at [257, 155] on b "Note" at bounding box center [255, 155] width 10 height 10
click at [251, 170] on span "Apply" at bounding box center [250, 170] width 17 height 8
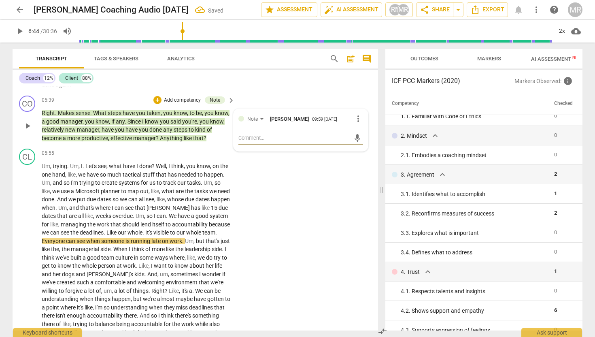
paste textarea "Perfect—this is another moment where we can sharpen the response to be less che…"
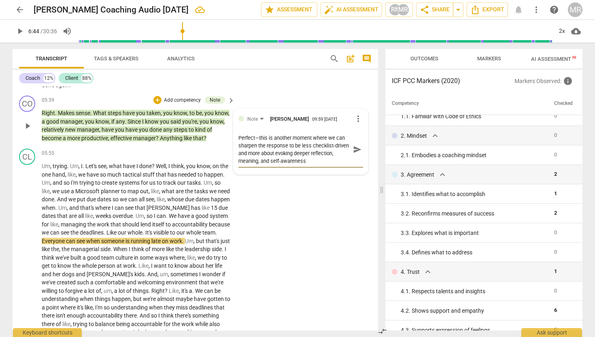
drag, startPoint x: 344, startPoint y: 138, endPoint x: 233, endPoint y: 137, distance: 110.5
click at [234, 137] on div "Note [PERSON_NAME] 09:59 [DATE] more_vert Perfect—this is another moment where …" at bounding box center [301, 141] width 134 height 65
click at [274, 162] on textarea "perfect opportunity where you can sharpen the response to be less checklist-dri…" at bounding box center [294, 149] width 112 height 31
paste textarea "“You mentioned a little imposter syndrome—what does that feel like for you in t…"
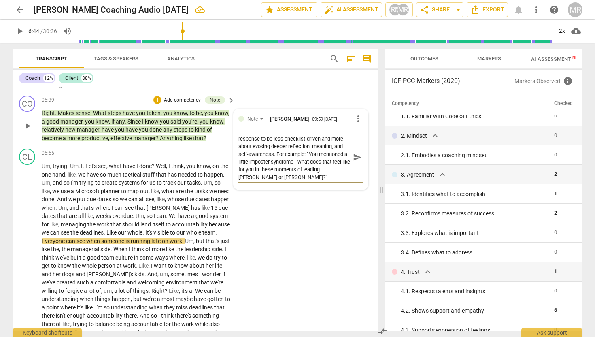
click at [302, 162] on textarea "perfect opportunity where you can sharpen the response to be less checklist-dri…" at bounding box center [294, 157] width 112 height 46
click at [286, 178] on textarea "perfect opportunity where you can sharpen the response to be less checklist-dri…" at bounding box center [294, 157] width 112 height 46
paste textarea "“If this situation is inviting you to grow as a leader, what do you sense it’s …"
click at [358, 164] on span "send" at bounding box center [357, 164] width 9 height 9
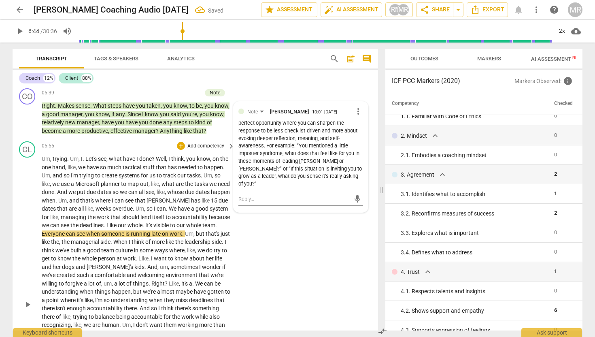
scroll to position [777, 0]
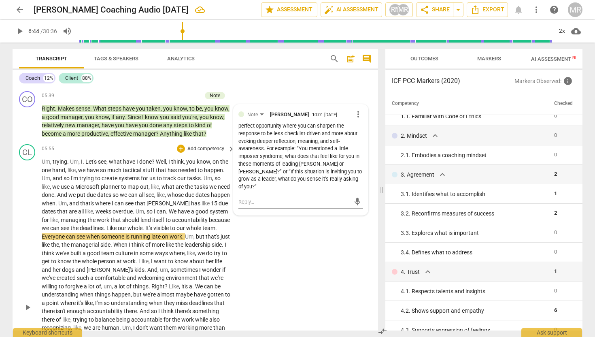
click at [24, 305] on span "play_arrow" at bounding box center [28, 307] width 10 height 10
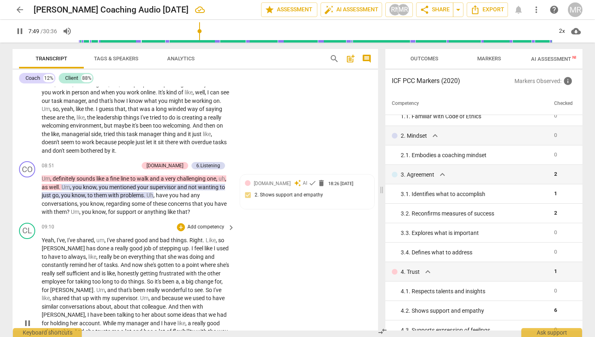
scroll to position [1080, 0]
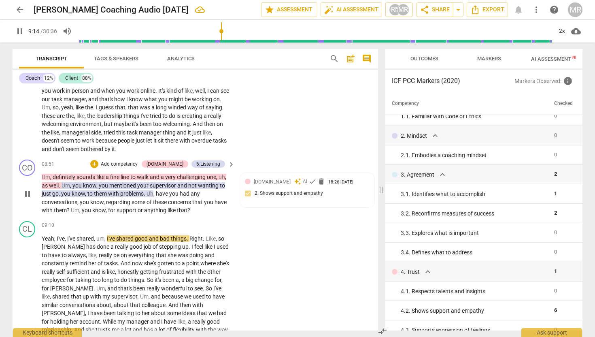
click at [29, 191] on span "pause" at bounding box center [28, 194] width 10 height 10
click at [136, 163] on p "Add competency" at bounding box center [119, 164] width 38 height 7
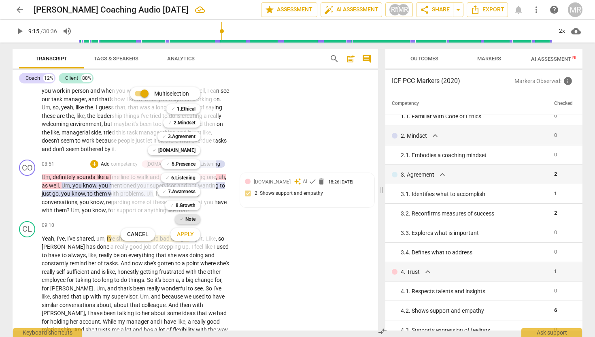
click at [193, 217] on b "Note" at bounding box center [190, 219] width 10 height 10
click at [184, 231] on span "Apply" at bounding box center [185, 234] width 17 height 8
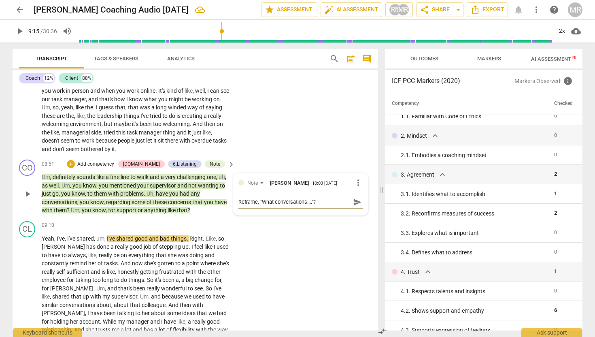
click at [353, 201] on span "send" at bounding box center [357, 201] width 9 height 9
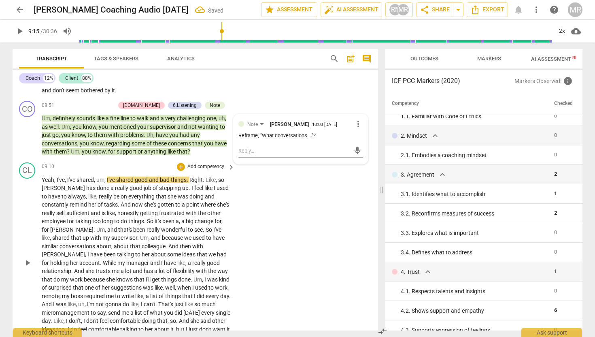
scroll to position [1183, 0]
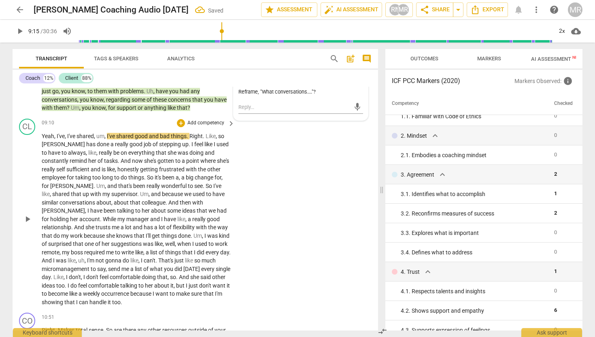
click at [26, 217] on span "play_arrow" at bounding box center [28, 219] width 10 height 10
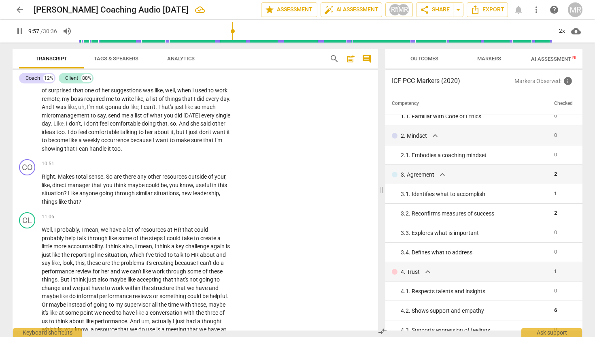
scroll to position [1338, 0]
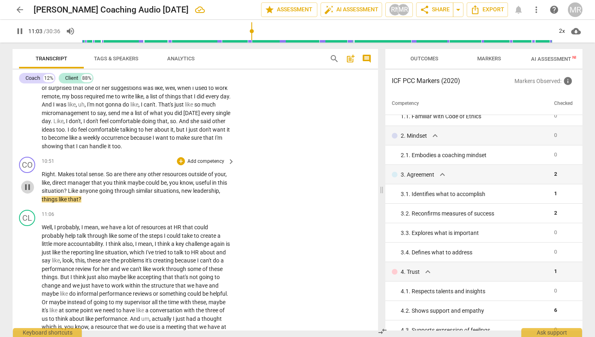
click at [29, 188] on span "pause" at bounding box center [28, 187] width 10 height 10
click at [183, 160] on div "+" at bounding box center [181, 161] width 8 height 8
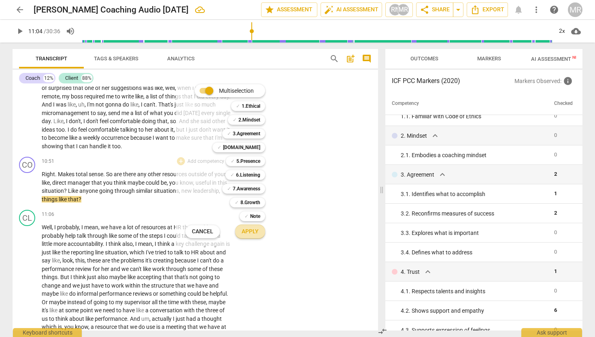
click at [246, 229] on span "Apply" at bounding box center [250, 231] width 17 height 8
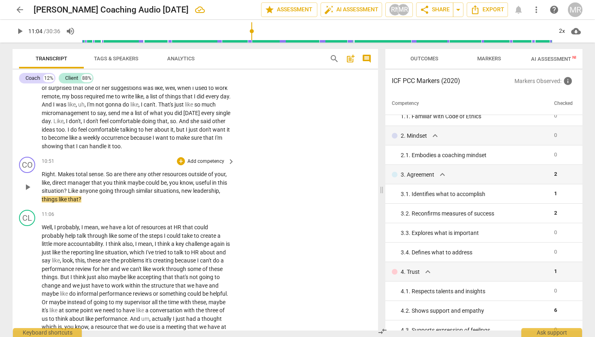
click at [221, 163] on p "Add competency" at bounding box center [206, 161] width 38 height 7
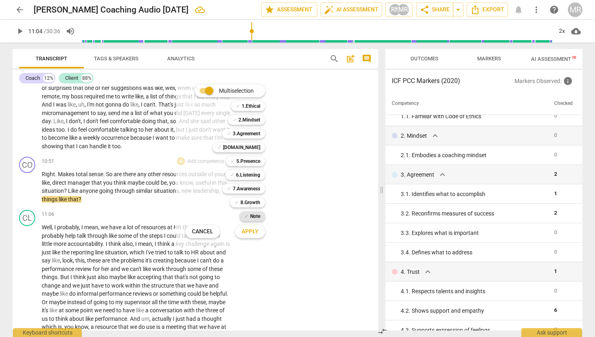
click at [255, 213] on b "Note" at bounding box center [255, 216] width 10 height 10
click at [252, 227] on span "Apply" at bounding box center [250, 231] width 17 height 8
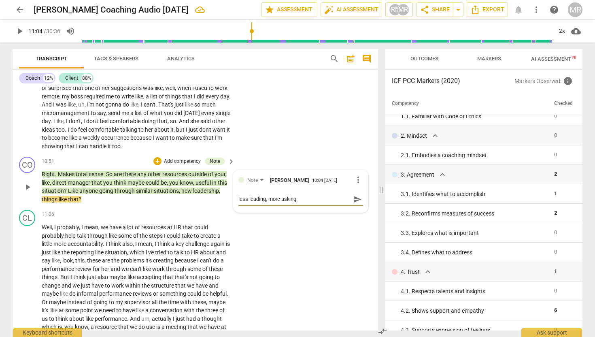
click at [247, 200] on textarea "less leading, more asking" at bounding box center [294, 199] width 112 height 8
click at [296, 199] on textarea "less assessing/leading, more asking" at bounding box center [294, 199] width 112 height 8
click at [323, 198] on textarea "less assessing/leading, more asking" at bounding box center [294, 199] width 112 height 8
click at [356, 199] on span "send" at bounding box center [357, 199] width 9 height 9
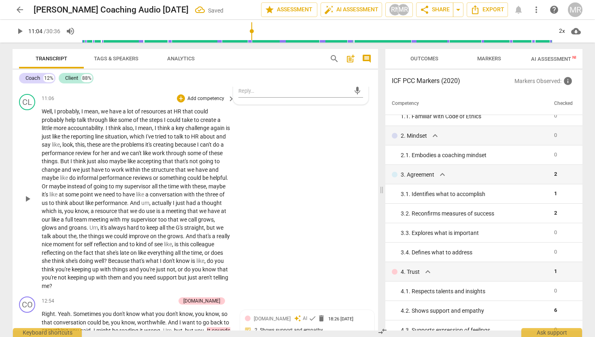
scroll to position [1536, 0]
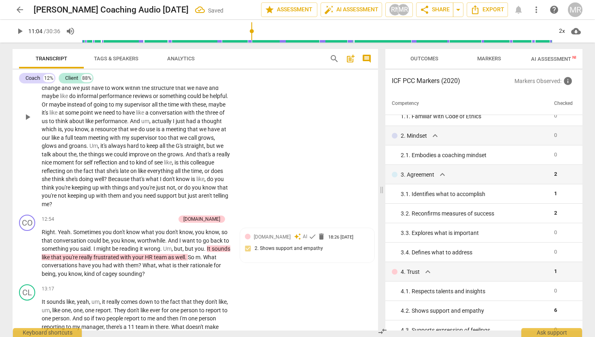
click at [30, 116] on span "play_arrow" at bounding box center [28, 117] width 10 height 10
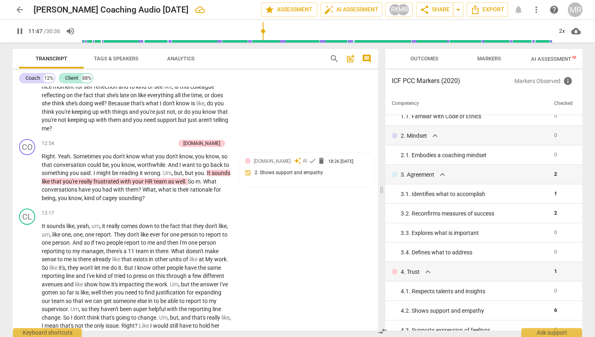
scroll to position [1613, 0]
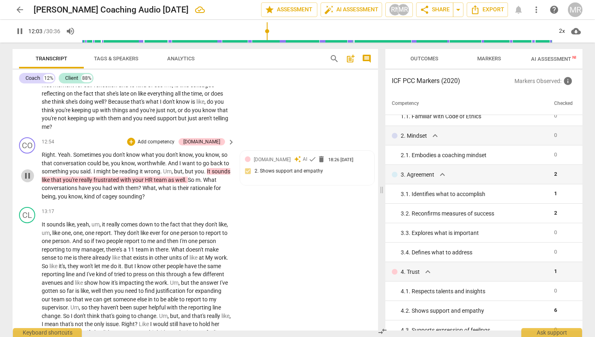
click at [27, 178] on span "pause" at bounding box center [28, 176] width 10 height 10
click at [30, 177] on span "play_arrow" at bounding box center [28, 176] width 10 height 10
click at [30, 177] on span "pause" at bounding box center [28, 176] width 10 height 10
click at [135, 141] on div "+" at bounding box center [131, 142] width 8 height 8
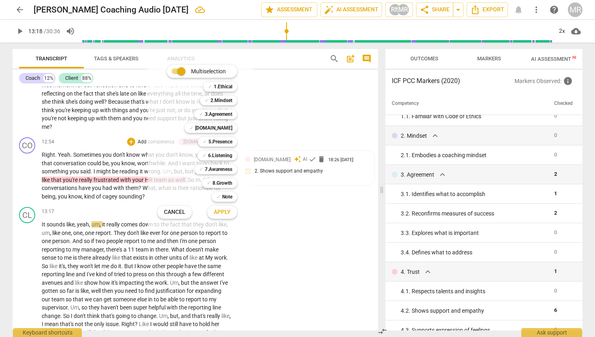
click at [221, 213] on span "Apply" at bounding box center [222, 212] width 17 height 8
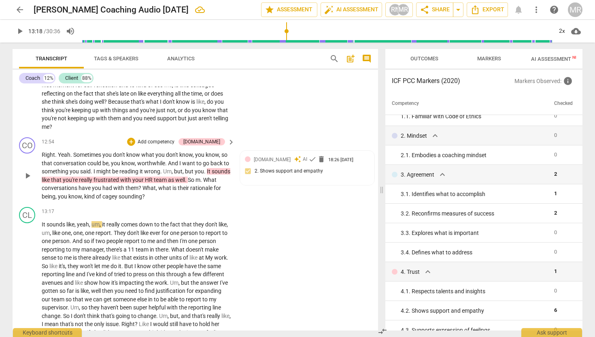
click at [174, 143] on p "Add competency" at bounding box center [156, 141] width 38 height 7
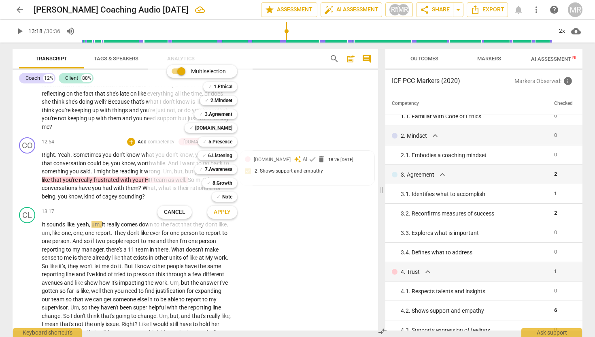
click at [225, 213] on span "Apply" at bounding box center [222, 212] width 17 height 8
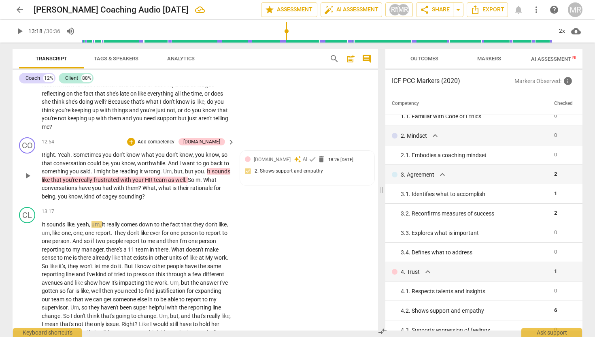
click at [162, 140] on p "Add competency" at bounding box center [156, 141] width 38 height 7
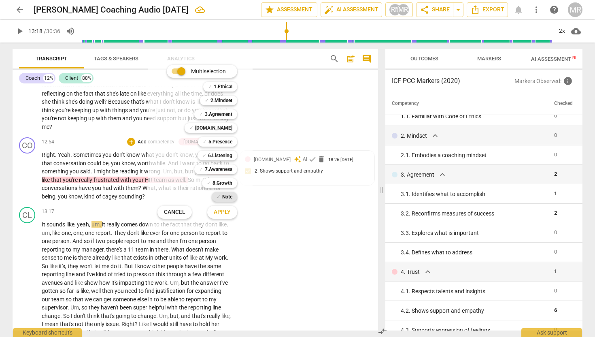
click at [222, 199] on b "Note" at bounding box center [227, 197] width 10 height 10
click at [223, 213] on span "Apply" at bounding box center [222, 212] width 17 height 8
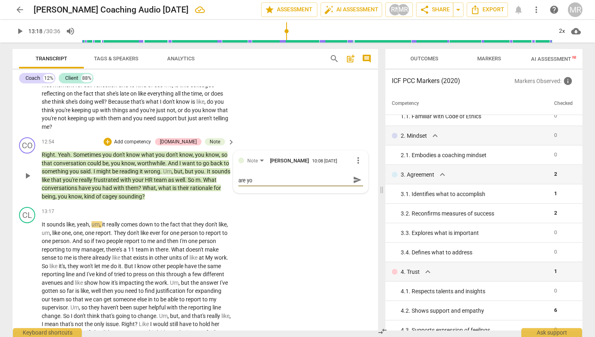
scroll to position [0, 0]
click at [354, 184] on span "send" at bounding box center [357, 183] width 9 height 9
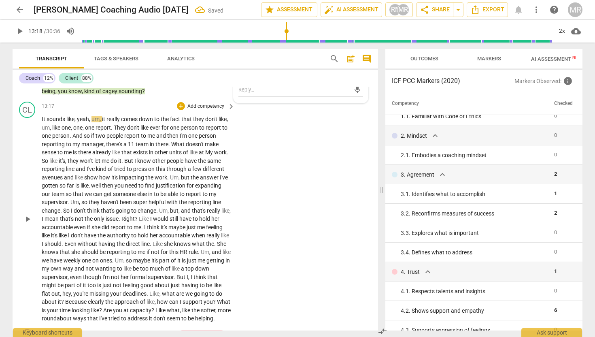
scroll to position [1729, 0]
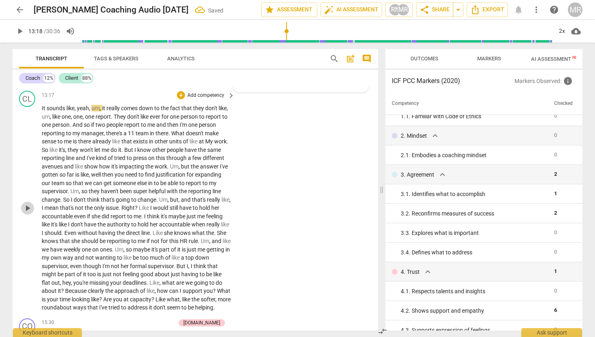
click at [27, 208] on span "play_arrow" at bounding box center [28, 208] width 10 height 10
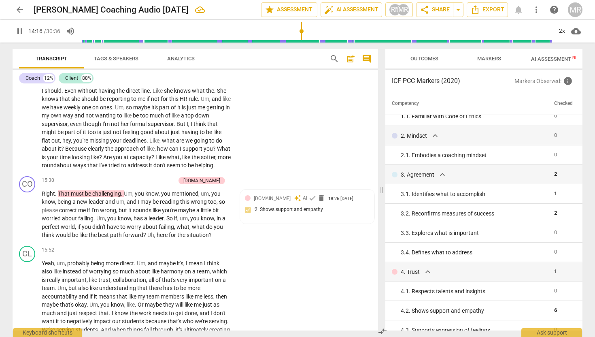
scroll to position [1872, 0]
click at [27, 219] on span "pause" at bounding box center [28, 214] width 10 height 10
click at [135, 184] on div "+" at bounding box center [131, 180] width 8 height 8
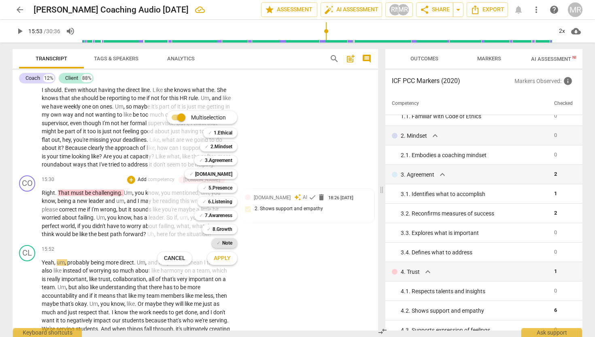
click at [228, 244] on b "Note" at bounding box center [227, 243] width 10 height 10
click at [227, 256] on span "Apply" at bounding box center [222, 258] width 17 height 8
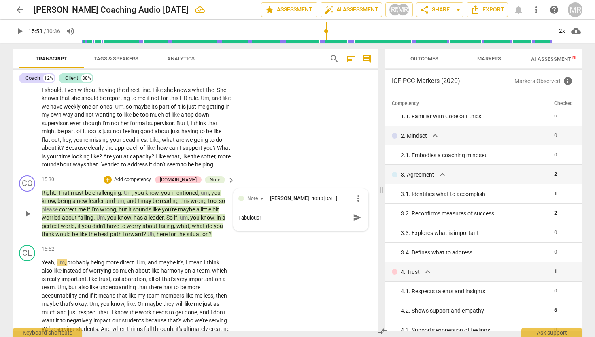
click at [355, 222] on span "send" at bounding box center [357, 217] width 9 height 9
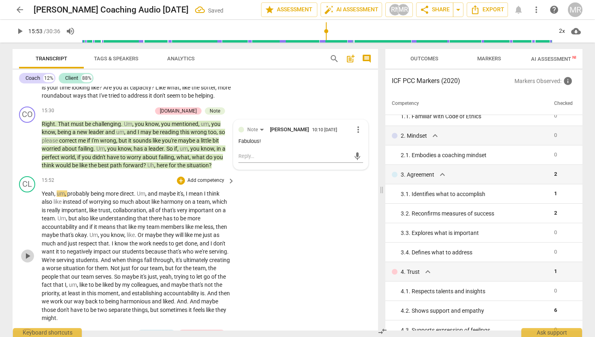
click at [25, 261] on span "play_arrow" at bounding box center [28, 256] width 10 height 10
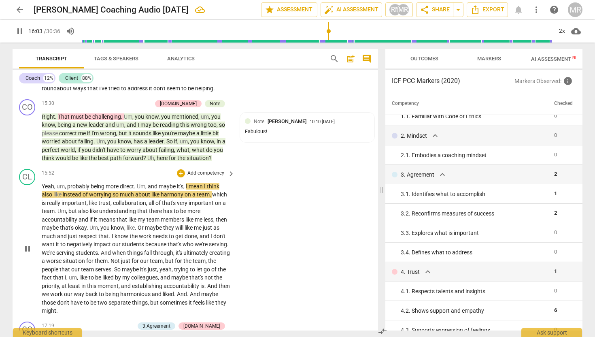
scroll to position [1946, 0]
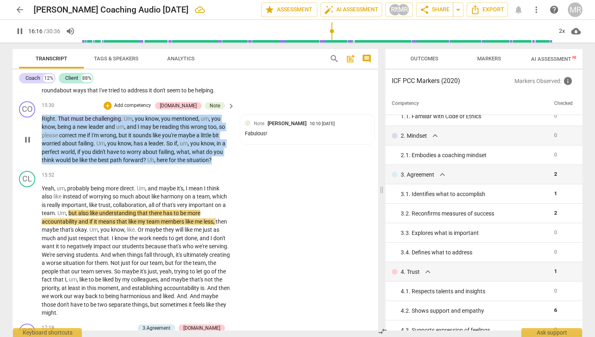
drag, startPoint x: 216, startPoint y: 170, endPoint x: 37, endPoint y: 131, distance: 182.7
click at [37, 131] on div "CO play_arrow pause 15:30 + Add competency [DOMAIN_NAME] Note keyboard_arrow_ri…" at bounding box center [195, 133] width 365 height 70
click at [231, 159] on icon "button" at bounding box center [231, 158] width 8 height 10
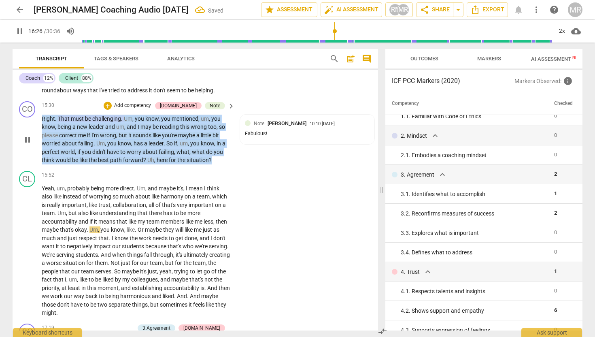
drag, startPoint x: 222, startPoint y: 170, endPoint x: 43, endPoint y: 118, distance: 186.2
click at [43, 118] on div "15:30 + Add competency [DOMAIN_NAME] Note keyboard_arrow_right Right . That mus…" at bounding box center [139, 132] width 194 height 63
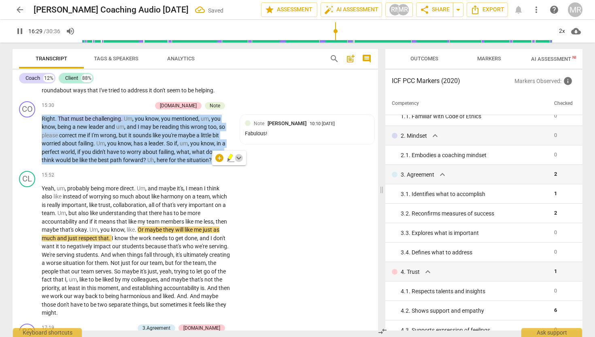
click at [239, 158] on span "keyboard_arrow_down" at bounding box center [239, 158] width 10 height 10
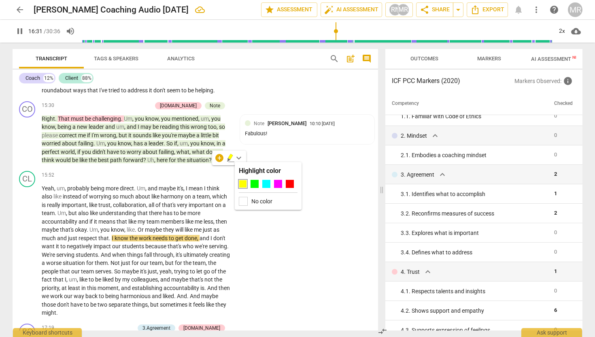
click at [242, 187] on div at bounding box center [243, 184] width 8 height 8
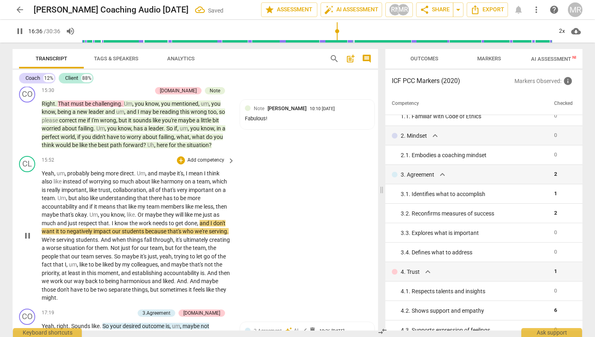
scroll to position [1966, 0]
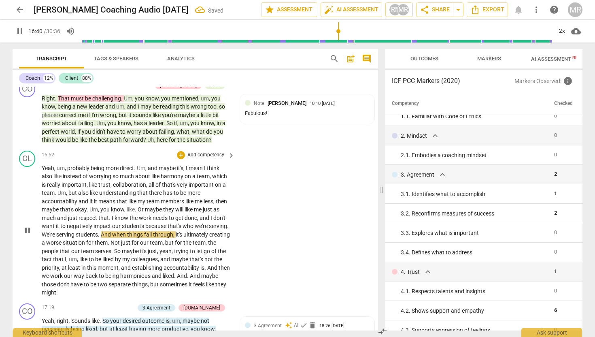
click at [26, 235] on span "pause" at bounding box center [28, 230] width 10 height 10
click at [28, 124] on span "play_arrow" at bounding box center [28, 120] width 10 height 10
click at [29, 124] on span "pause" at bounding box center [28, 120] width 10 height 10
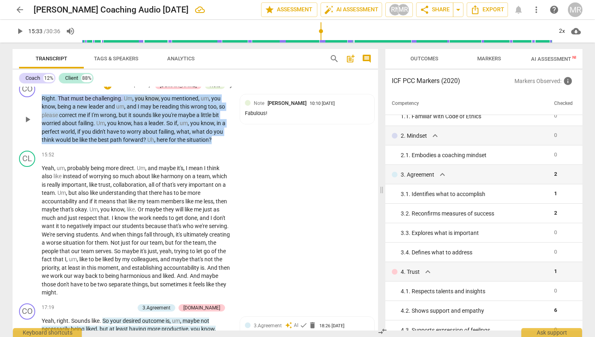
drag, startPoint x: 216, startPoint y: 149, endPoint x: 37, endPoint y: 108, distance: 183.9
click at [37, 108] on div "CO play_arrow pause 15:30 + Add competency [DOMAIN_NAME] Note keyboard_arrow_ri…" at bounding box center [195, 113] width 365 height 70
click at [229, 139] on icon "button" at bounding box center [228, 139] width 3 height 3
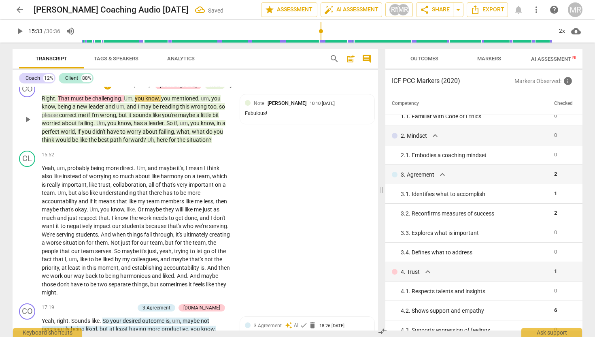
click at [28, 124] on span "play_arrow" at bounding box center [28, 120] width 10 height 10
click at [30, 123] on span "pause" at bounding box center [28, 120] width 10 height 10
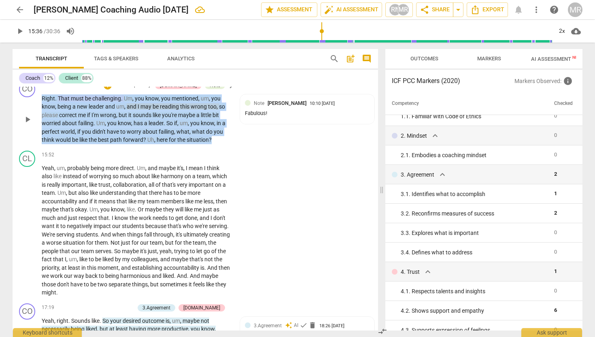
drag, startPoint x: 214, startPoint y: 148, endPoint x: 40, endPoint y: 105, distance: 179.2
click at [40, 105] on div "CO play_arrow pause 15:30 + Add competency [DOMAIN_NAME] Note keyboard_arrow_ri…" at bounding box center [195, 113] width 365 height 70
click at [241, 138] on span "keyboard_arrow_down" at bounding box center [239, 138] width 10 height 10
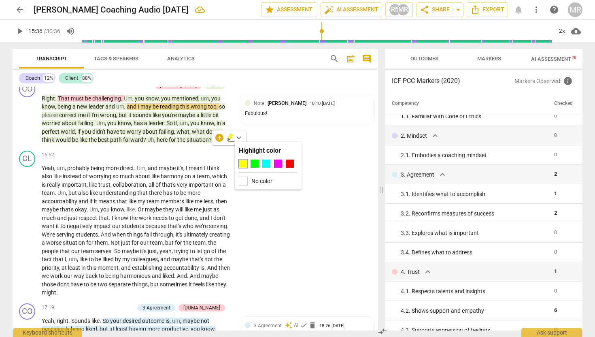
click at [240, 163] on div at bounding box center [243, 163] width 8 height 8
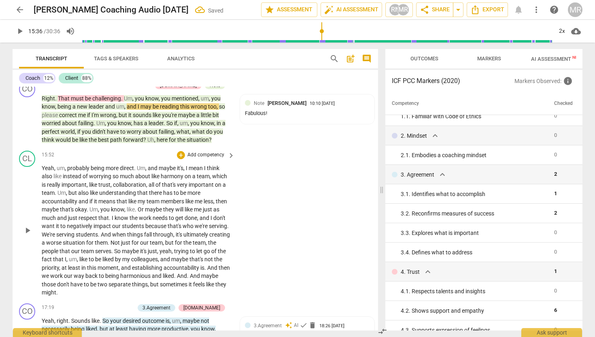
click at [159, 205] on p "Yeah , um , probably being more direct . Um , and maybe it's , I mean I think a…" at bounding box center [136, 230] width 189 height 133
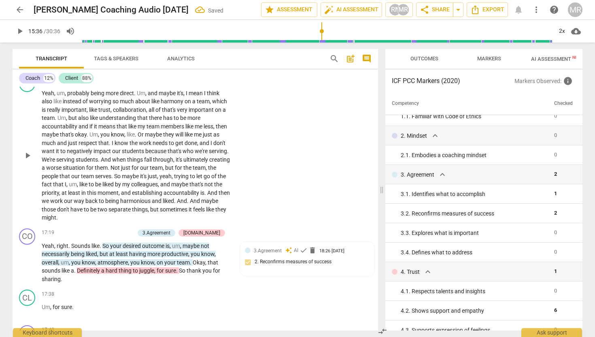
scroll to position [2059, 0]
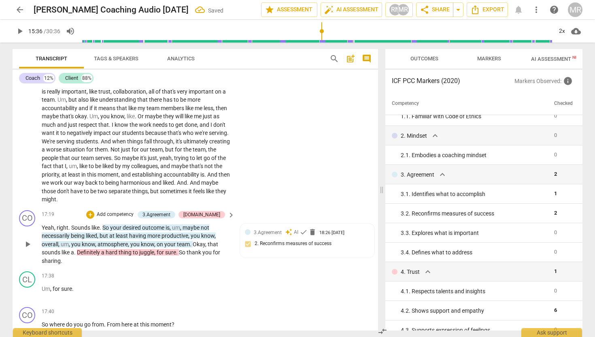
click at [29, 249] on span "play_arrow" at bounding box center [28, 244] width 10 height 10
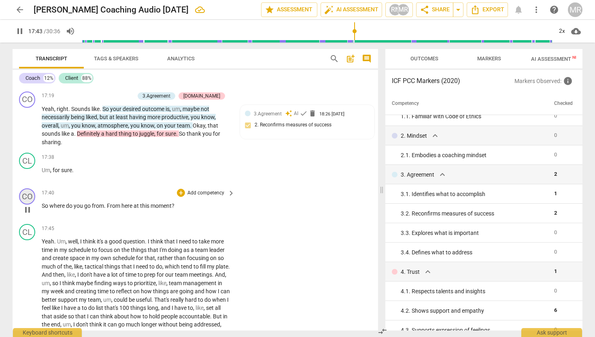
scroll to position [2178, 0]
click at [29, 214] on span "pause" at bounding box center [28, 209] width 10 height 10
click at [181, 196] on div "+" at bounding box center [181, 192] width 8 height 8
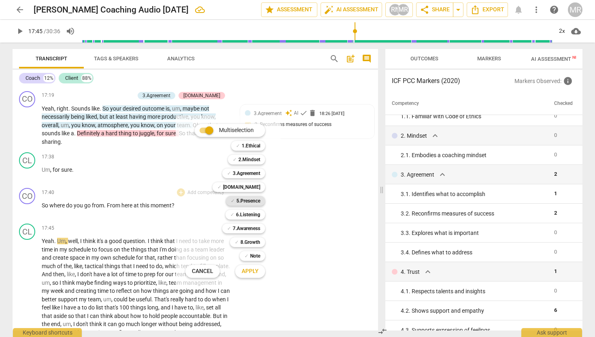
click at [244, 202] on b "5.Presence" at bounding box center [248, 201] width 24 height 10
click at [250, 229] on b "7.Awareness" at bounding box center [247, 228] width 28 height 10
click at [248, 225] on b "7.Awareness" at bounding box center [247, 228] width 28 height 10
click at [253, 240] on b "8.Growth" at bounding box center [250, 242] width 20 height 10
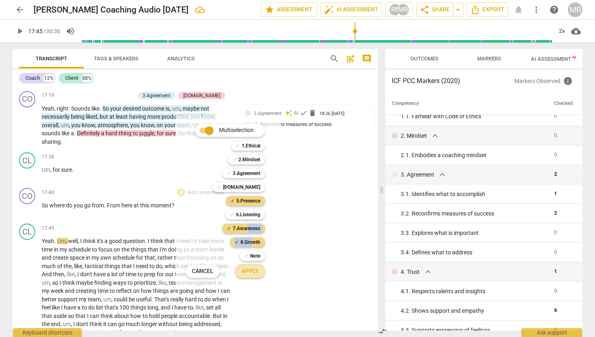
click at [250, 272] on span "Apply" at bounding box center [250, 271] width 17 height 8
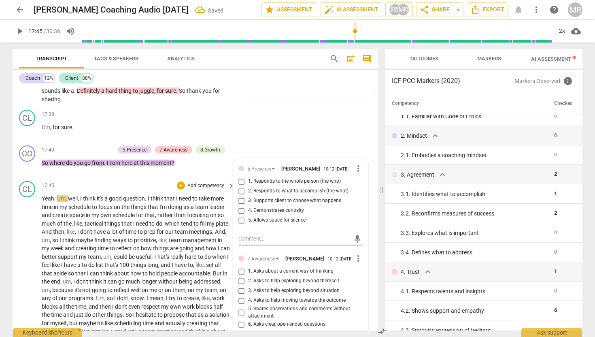
scroll to position [2225, 0]
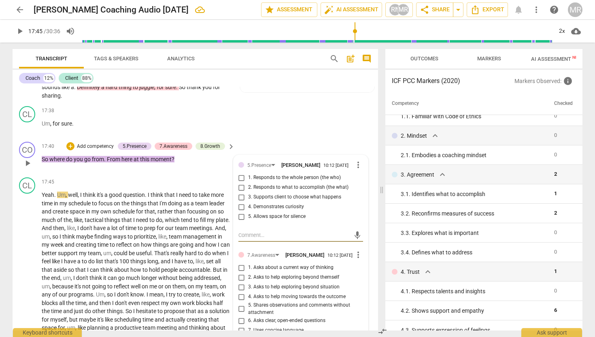
click at [240, 192] on input "2. Responds to what to accomplish (the what)" at bounding box center [241, 188] width 13 height 10
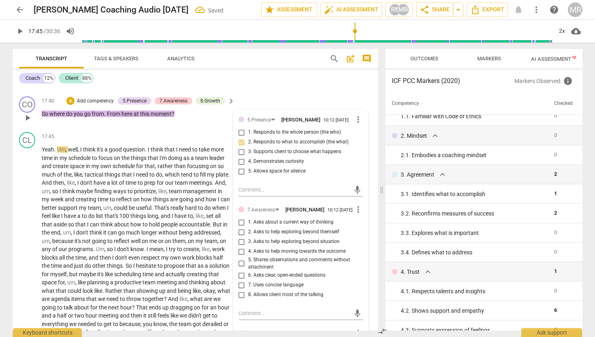
scroll to position [2272, 0]
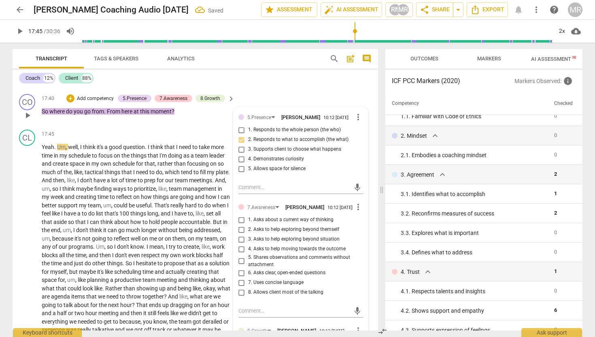
click at [242, 154] on input "3. Supports client to choose what happens" at bounding box center [241, 149] width 13 height 10
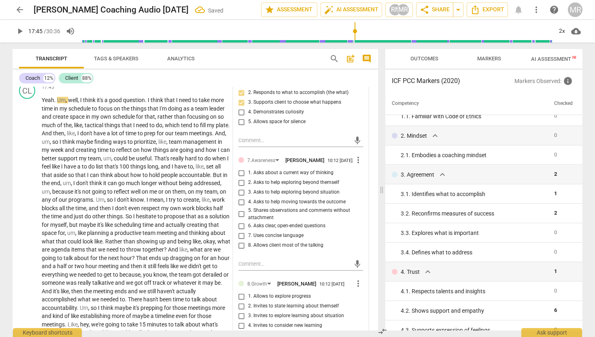
scroll to position [2320, 0]
click at [239, 206] on input "4. Asks to help moving towards the outcome" at bounding box center [241, 202] width 13 height 10
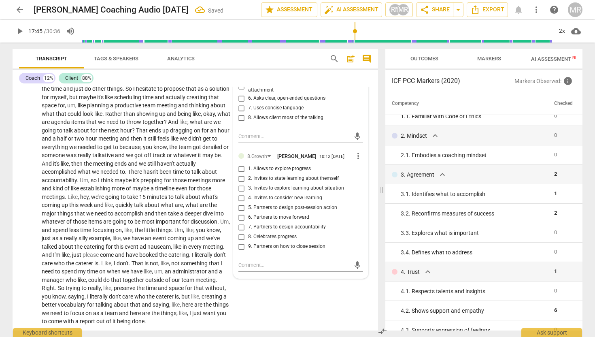
scroll to position [2454, 0]
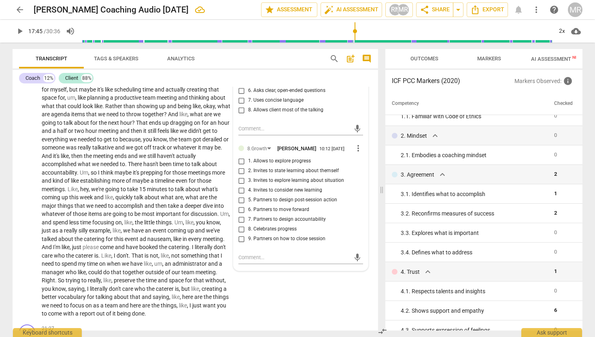
click at [240, 214] on input "6. Partners to move forward" at bounding box center [241, 210] width 13 height 10
click at [187, 234] on span "up" at bounding box center [191, 230] width 8 height 6
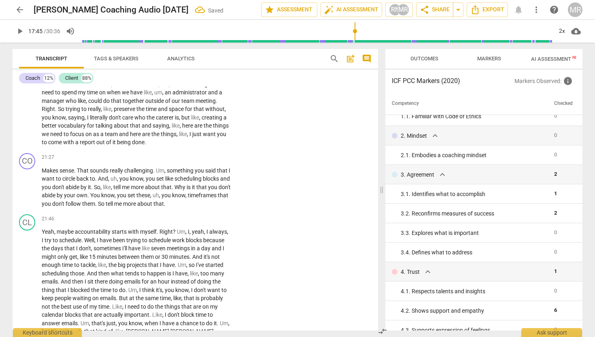
scroll to position [2633, 0]
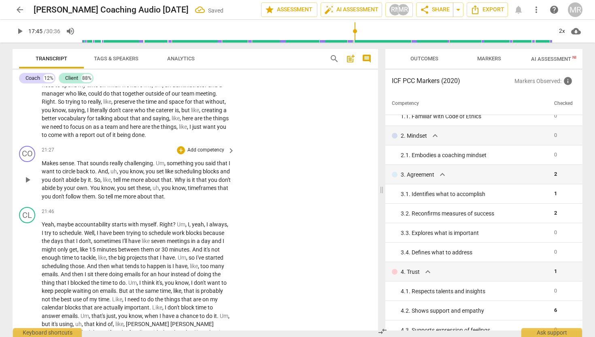
click at [25, 185] on span "play_arrow" at bounding box center [28, 180] width 10 height 10
click at [25, 185] on span "pause" at bounding box center [28, 180] width 10 height 10
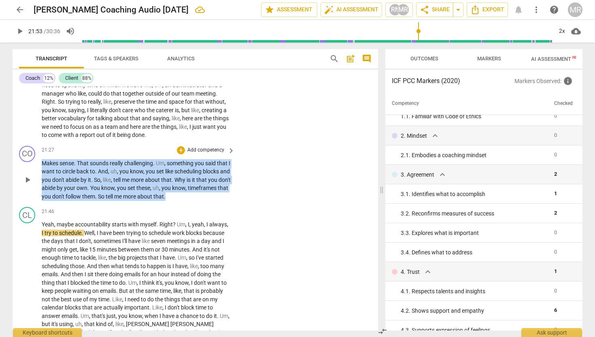
drag, startPoint x: 211, startPoint y: 213, endPoint x: 31, endPoint y: 183, distance: 182.9
click at [31, 183] on div "CO play_arrow pause 21:27 + Add competency keyboard_arrow_right Makes sense . T…" at bounding box center [195, 173] width 365 height 62
click at [225, 204] on icon "button" at bounding box center [224, 204] width 3 height 3
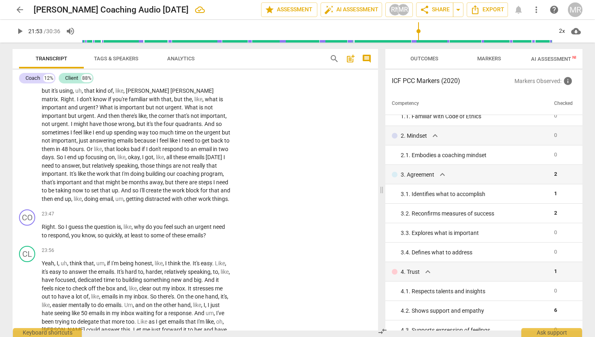
scroll to position [2924, 0]
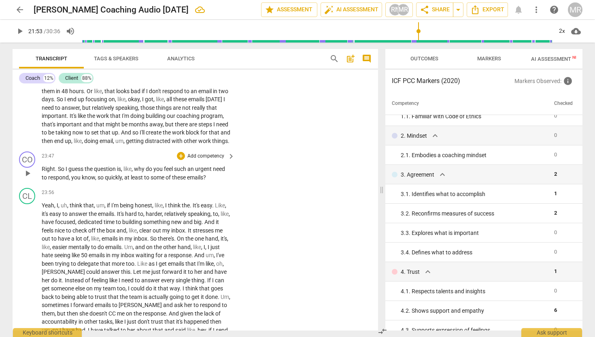
click at [24, 178] on span "play_arrow" at bounding box center [28, 173] width 10 height 10
click at [24, 178] on span "pause" at bounding box center [28, 173] width 10 height 10
click at [179, 160] on div "+" at bounding box center [181, 156] width 8 height 8
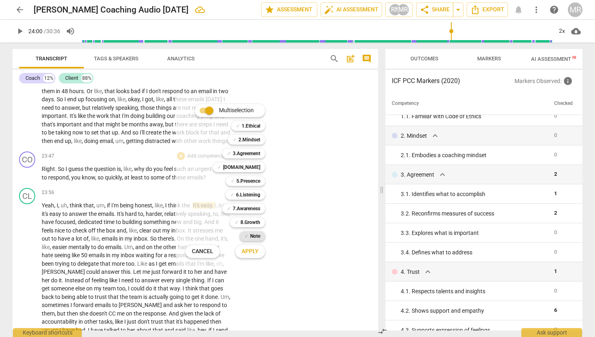
click at [256, 235] on b "Note" at bounding box center [255, 236] width 10 height 10
click at [254, 248] on span "Apply" at bounding box center [250, 251] width 17 height 8
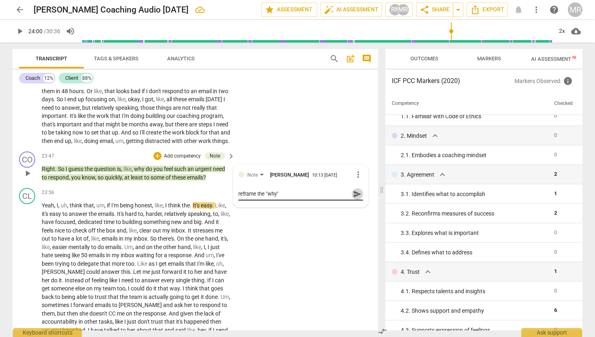
click at [353, 198] on span "send" at bounding box center [357, 193] width 9 height 9
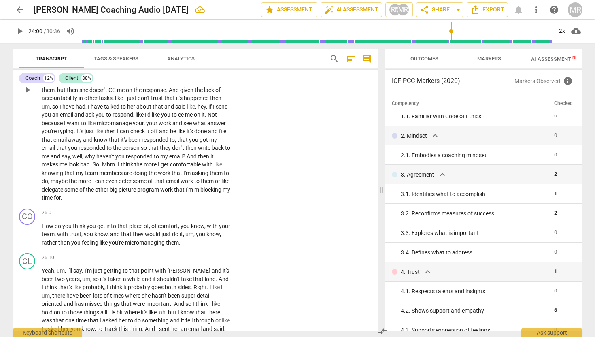
scroll to position [3148, 0]
click at [28, 238] on span "play_arrow" at bounding box center [28, 234] width 10 height 10
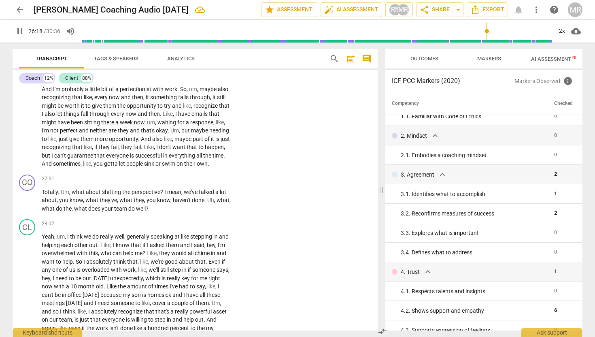
scroll to position [3420, 0]
click at [28, 205] on span "pause" at bounding box center [28, 200] width 10 height 10
click at [180, 183] on div "+" at bounding box center [181, 178] width 8 height 8
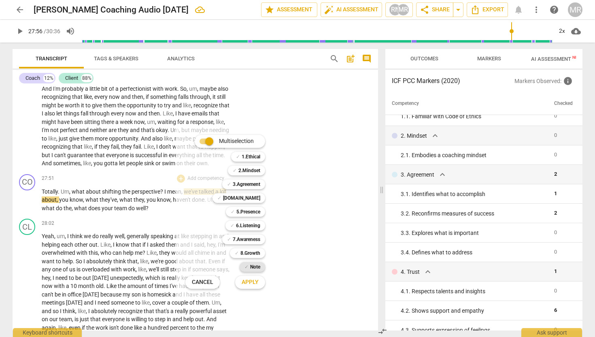
click at [250, 268] on b "Note" at bounding box center [255, 267] width 10 height 10
click at [250, 278] on span "Apply" at bounding box center [250, 282] width 17 height 8
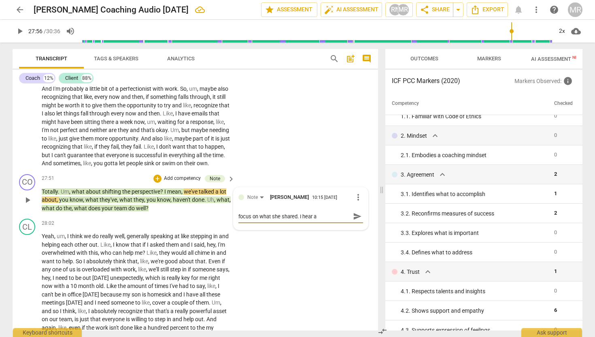
click at [298, 220] on textarea "focus on what she shared. I hear a" at bounding box center [294, 216] width 112 height 8
click at [325, 220] on textarea "focus on what she shared. "I hear a" at bounding box center [294, 216] width 112 height 8
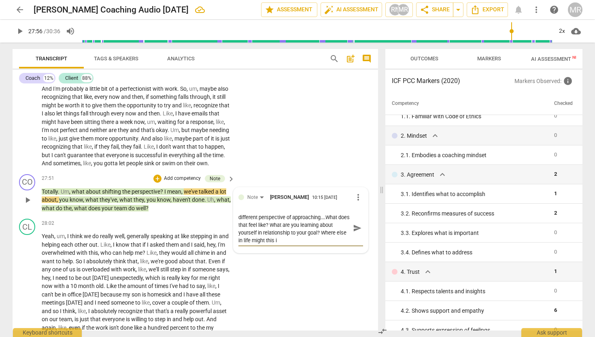
scroll to position [0, 0]
click at [353, 236] on span "send" at bounding box center [357, 231] width 9 height 9
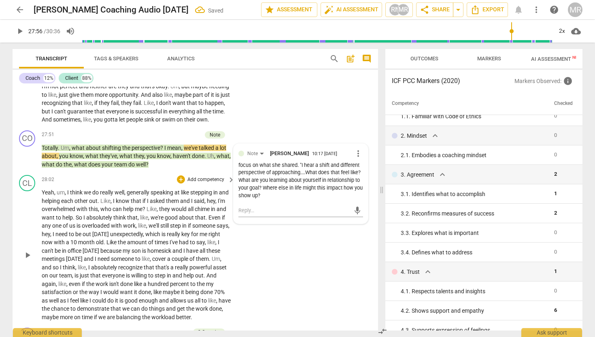
scroll to position [3465, 0]
click at [21, 259] on span "play_arrow" at bounding box center [27, 254] width 13 height 10
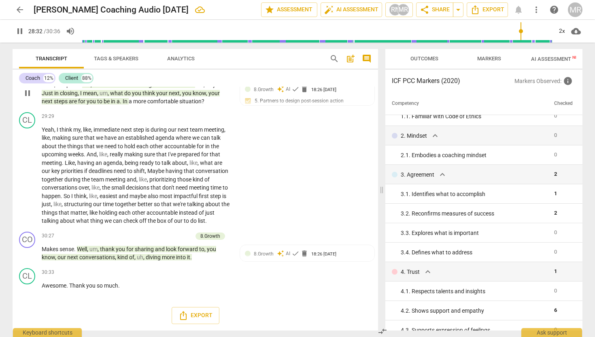
scroll to position [3726, 0]
click at [25, 180] on span "pause" at bounding box center [28, 175] width 10 height 10
click at [25, 180] on span "play_arrow" at bounding box center [28, 175] width 10 height 10
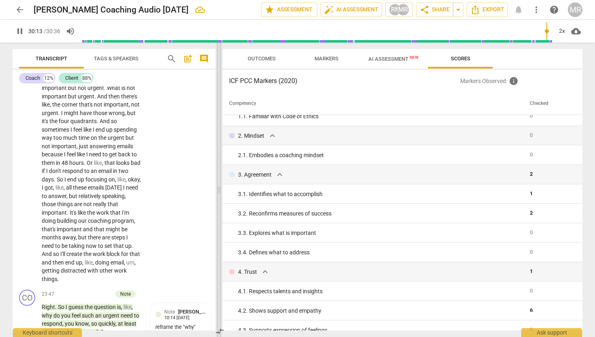
scroll to position [5123, 0]
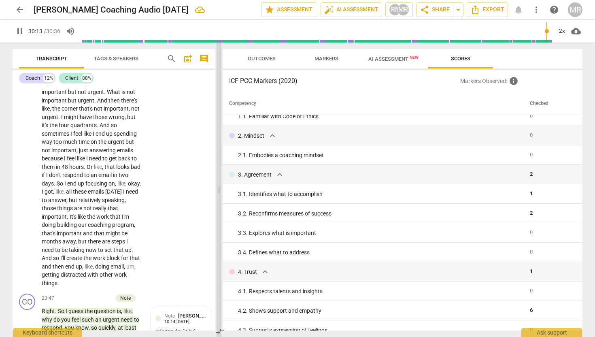
drag, startPoint x: 381, startPoint y: 189, endPoint x: 219, endPoint y: 191, distance: 161.9
click at [219, 190] on span at bounding box center [219, 189] width 5 height 294
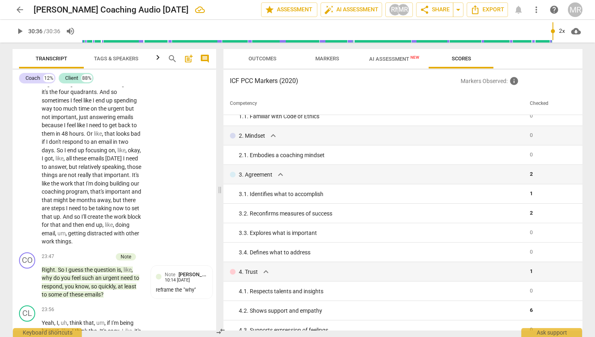
scroll to position [6872, 0]
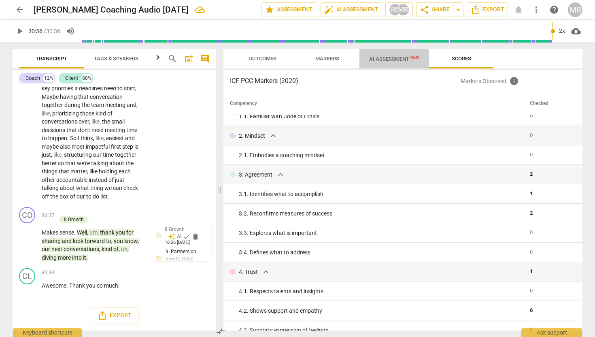
click at [409, 57] on span "AI Assessment New" at bounding box center [394, 59] width 50 height 6
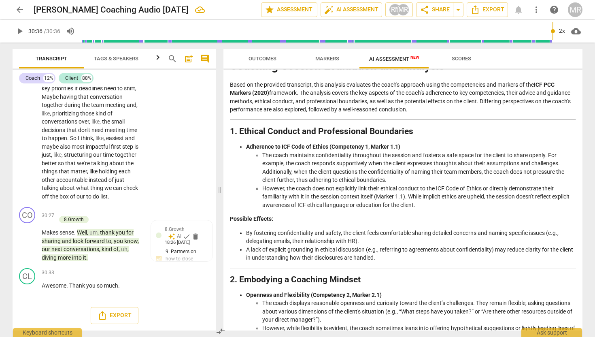
scroll to position [33, 0]
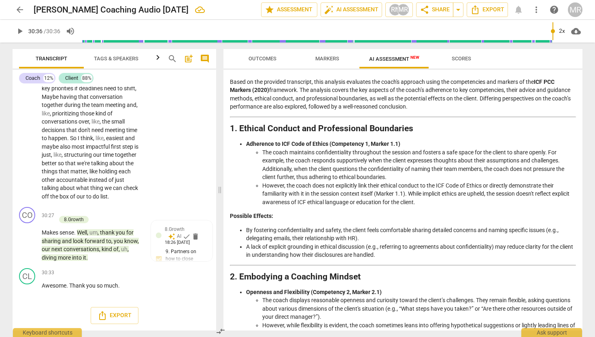
click at [341, 56] on span "Markers" at bounding box center [327, 58] width 43 height 11
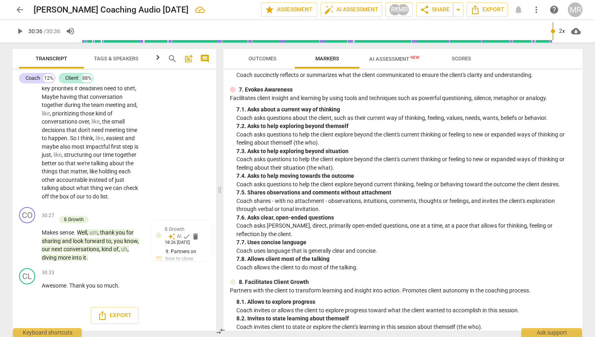
scroll to position [525, 0]
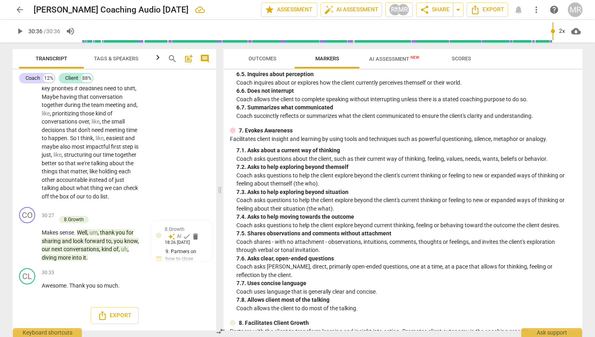
click at [272, 60] on span "Outcomes" at bounding box center [262, 58] width 28 height 6
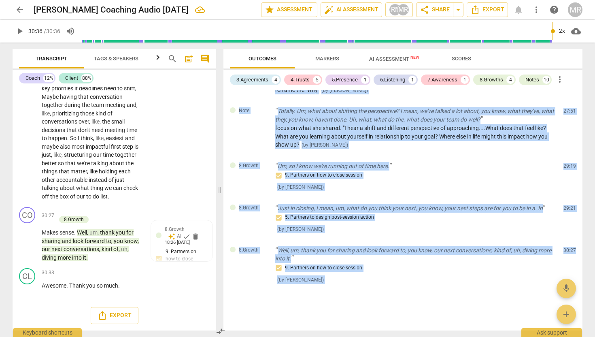
scroll to position [1189, 0]
drag, startPoint x: 238, startPoint y: 93, endPoint x: 316, endPoint y: 282, distance: 204.7
click at [316, 282] on div "3.Agreement So, um, in our session [DATE], what would you like to focus, uh, on…" at bounding box center [402, 210] width 359 height 240
copy div "3.Agreement So, um, in our session [DATE], what would you like to focus, uh, on…"
